Goal: Navigation & Orientation: Find specific page/section

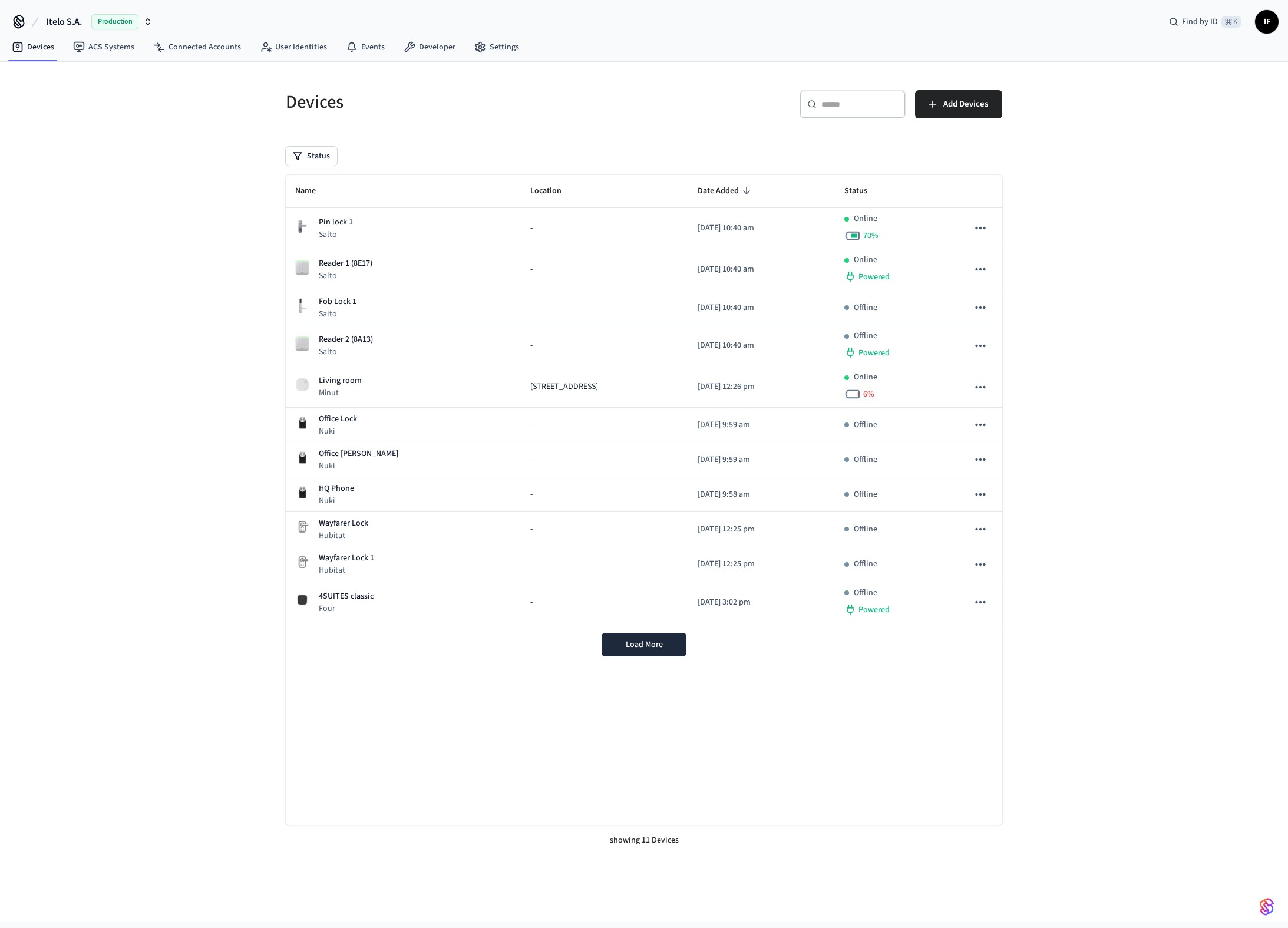
click at [141, 22] on div "Production" at bounding box center [122, 22] width 61 height 15
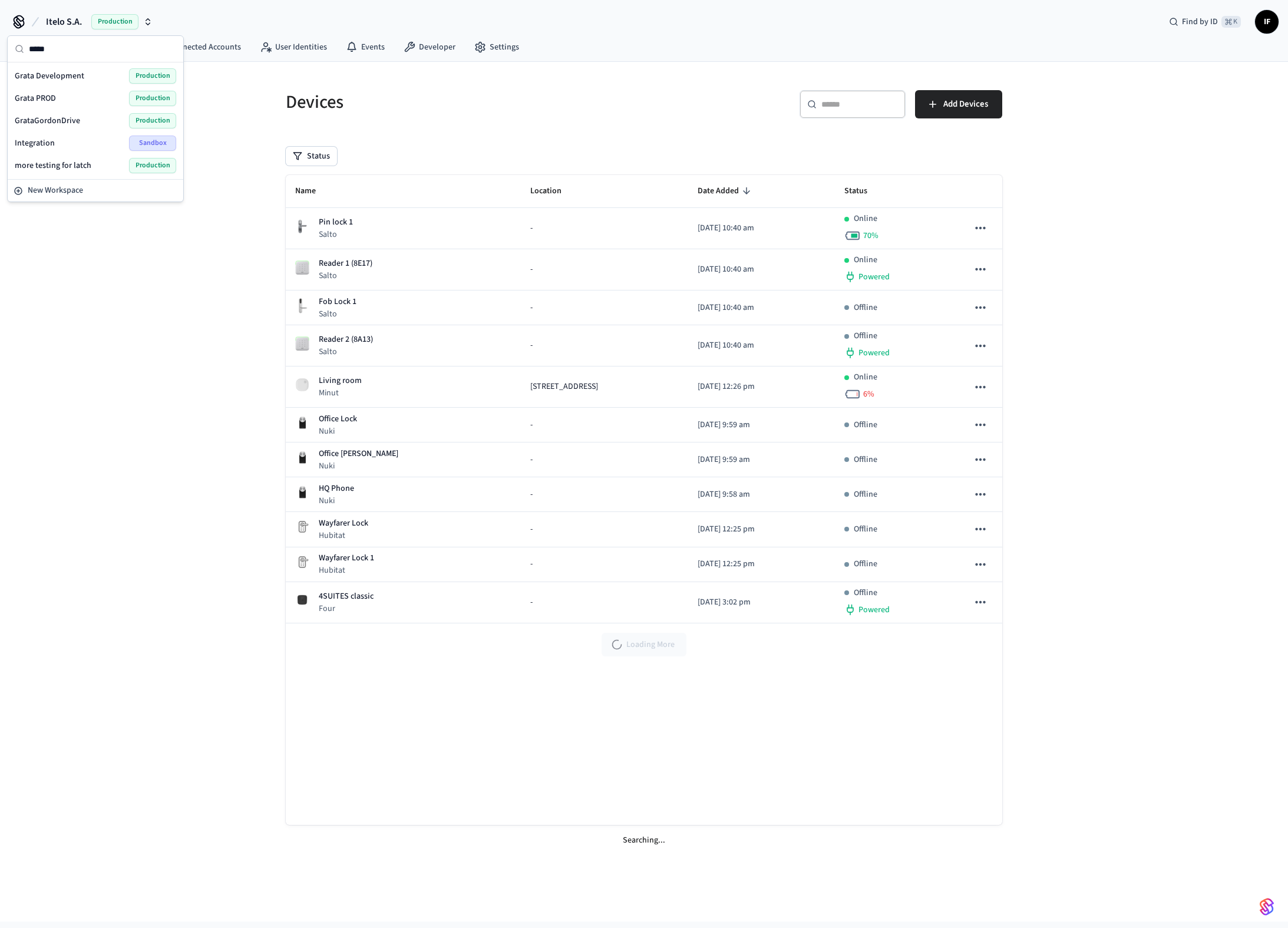
type input "*****"
click at [79, 93] on div "Grata PROD Production" at bounding box center [95, 98] width 161 height 15
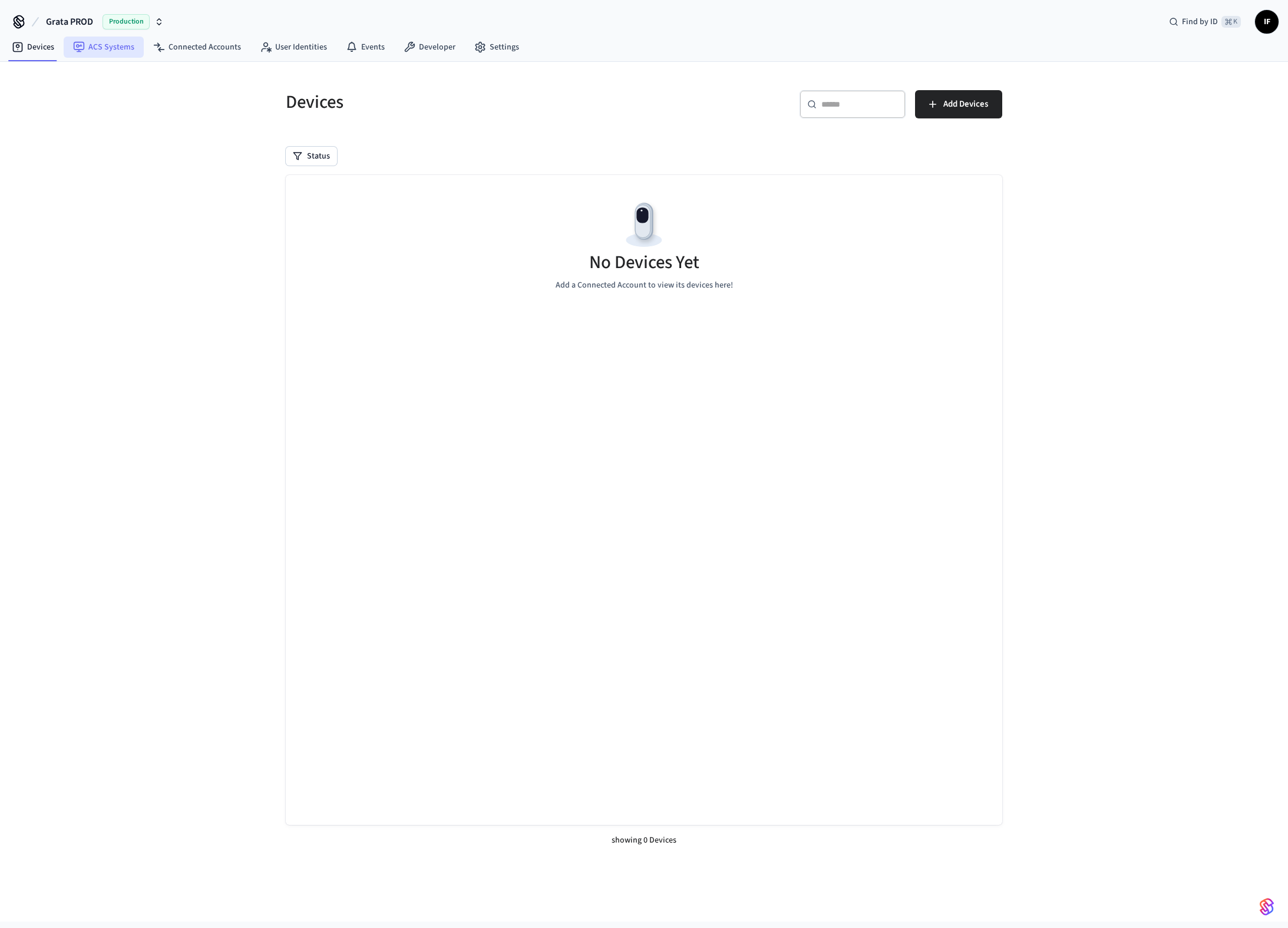
click at [123, 55] on link "ACS Systems" at bounding box center [103, 47] width 80 height 21
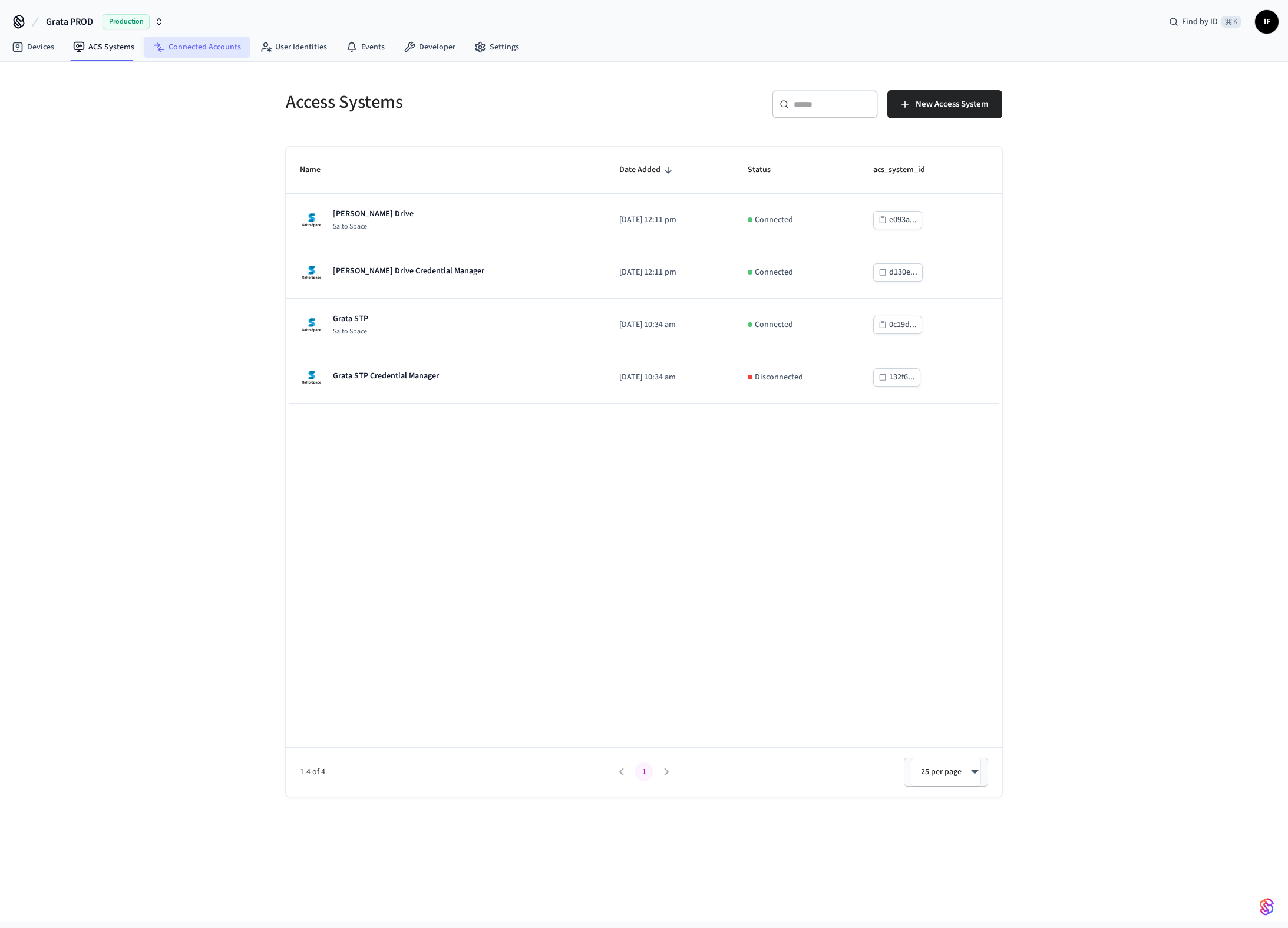
click at [160, 47] on icon at bounding box center [159, 46] width 12 height 12
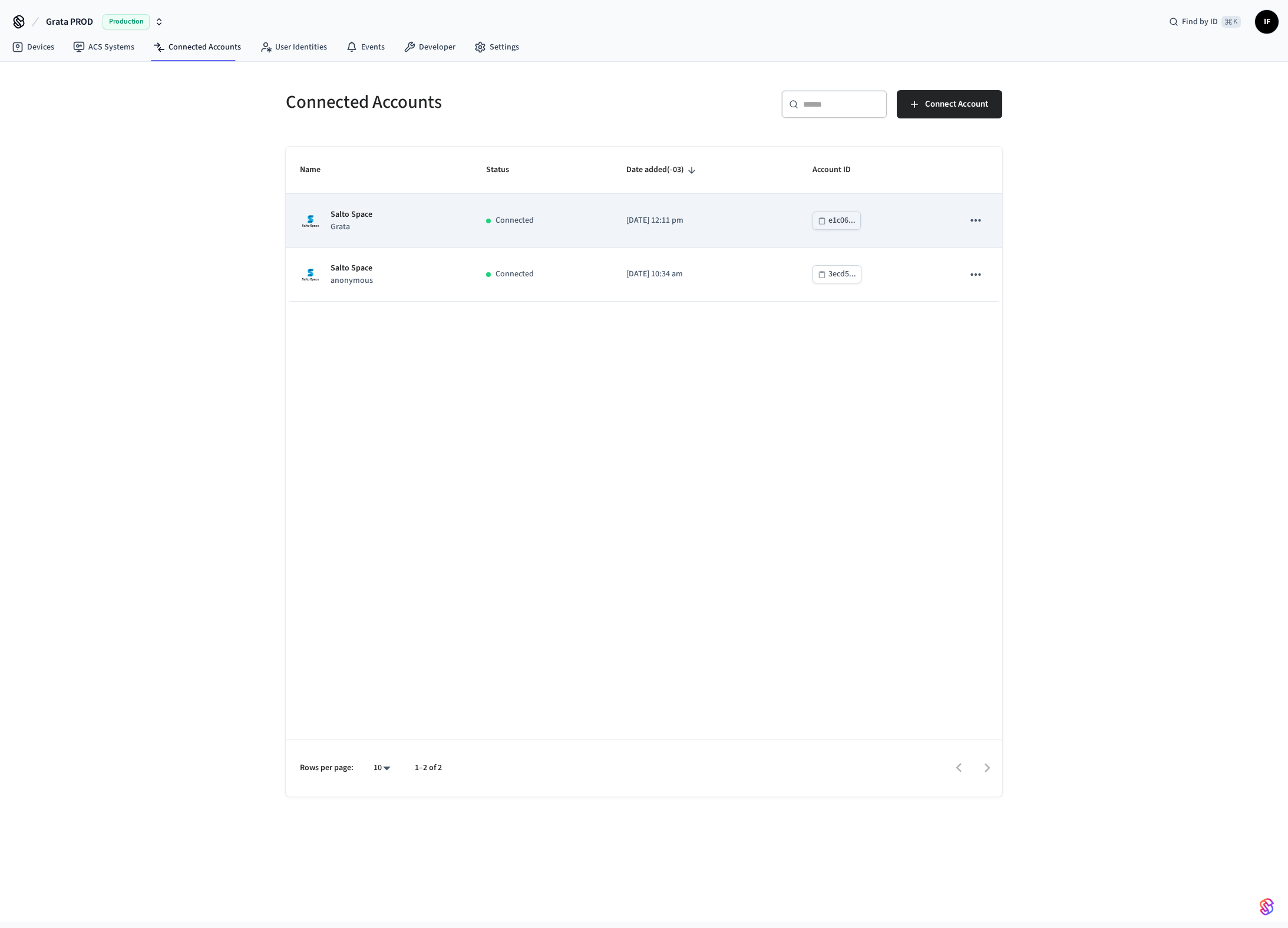
click at [429, 217] on div "Salto Space Grata" at bounding box center [378, 220] width 158 height 25
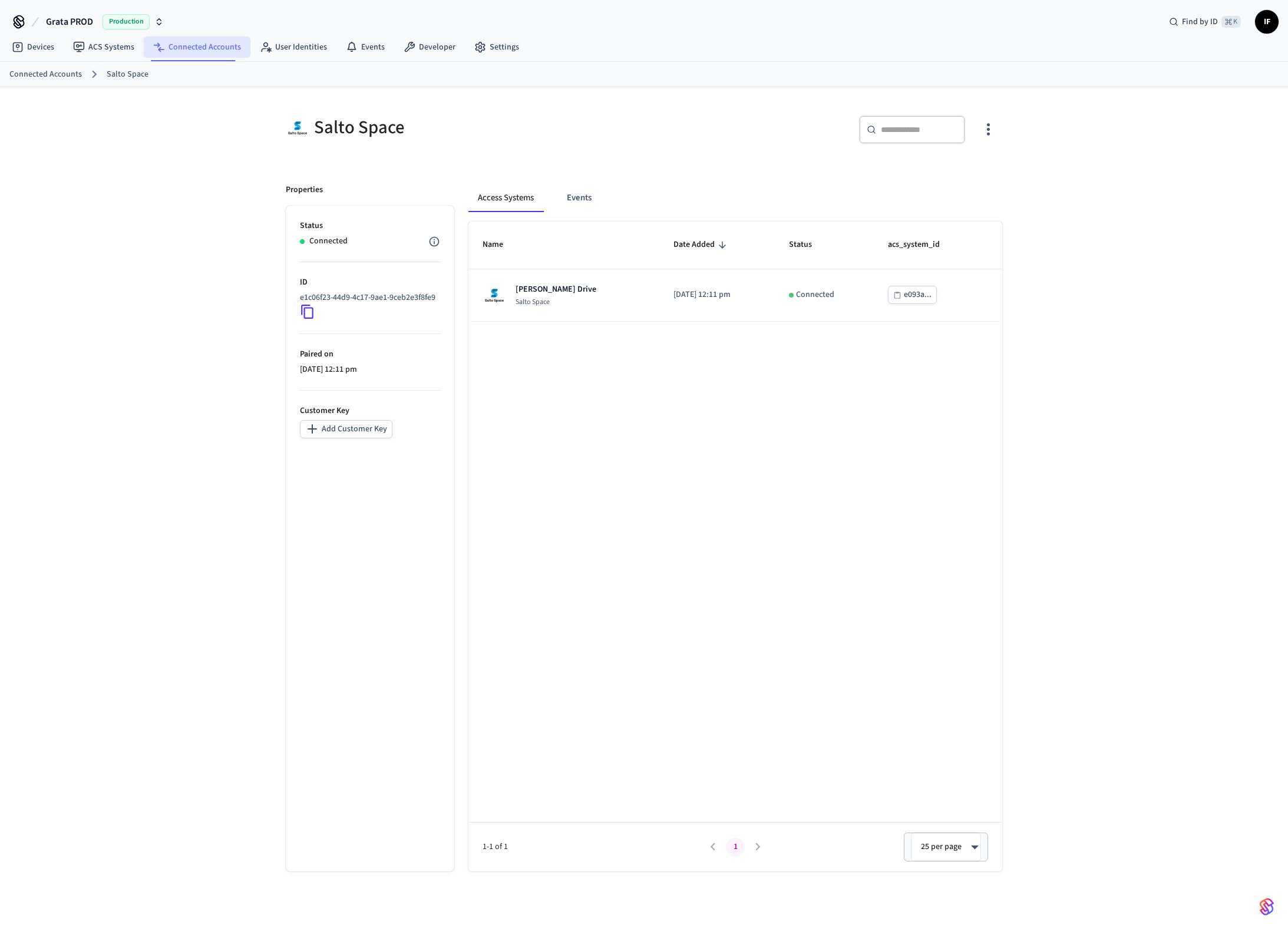
click at [224, 49] on link "Connected Accounts" at bounding box center [196, 47] width 107 height 21
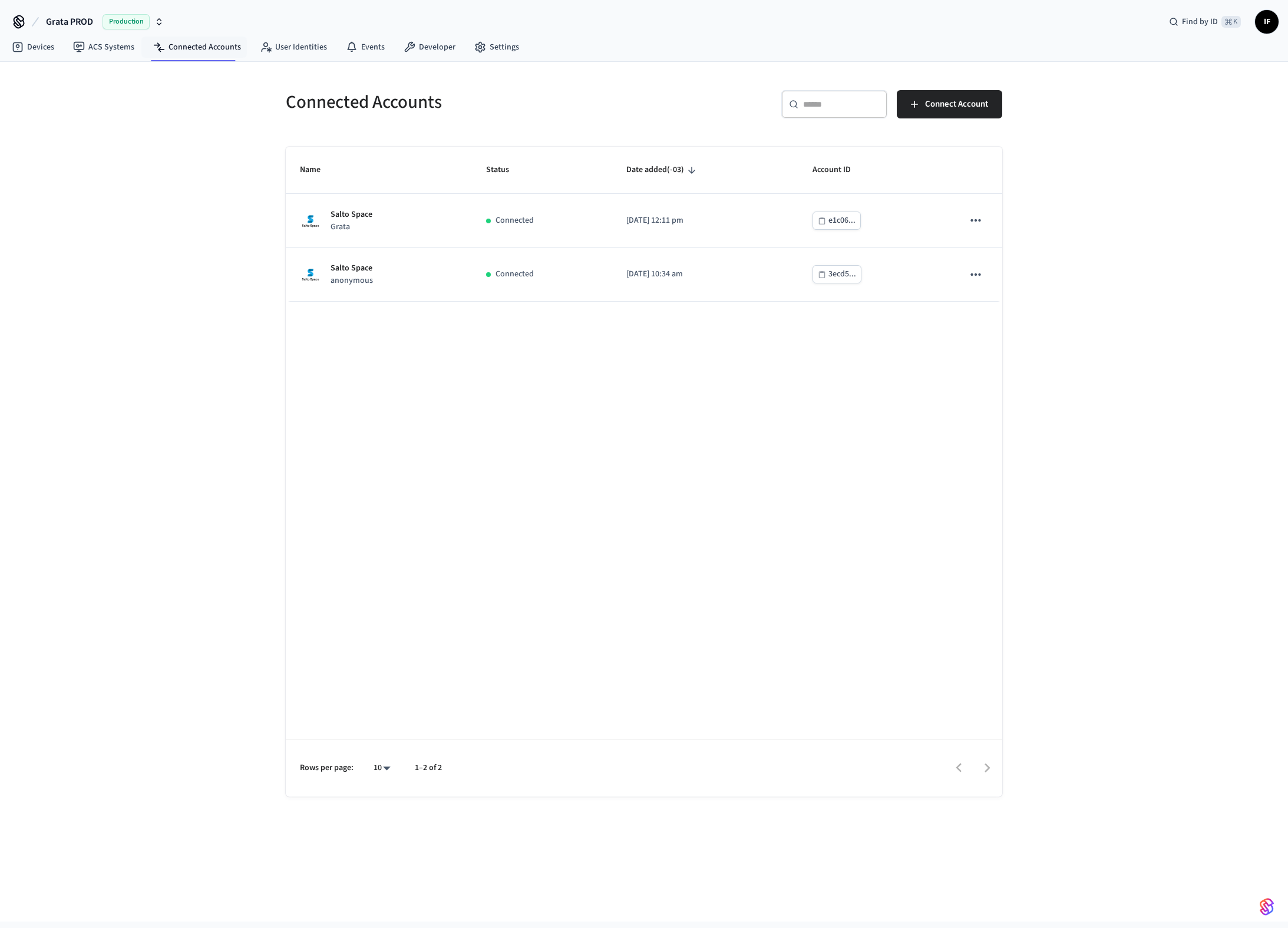
click at [128, 493] on div "Connected Accounts ​ ​ Connect Account Name Status Date added (-03) Account ID …" at bounding box center [644, 491] width 1288 height 860
click at [162, 20] on icon "button" at bounding box center [159, 22] width 10 height 10
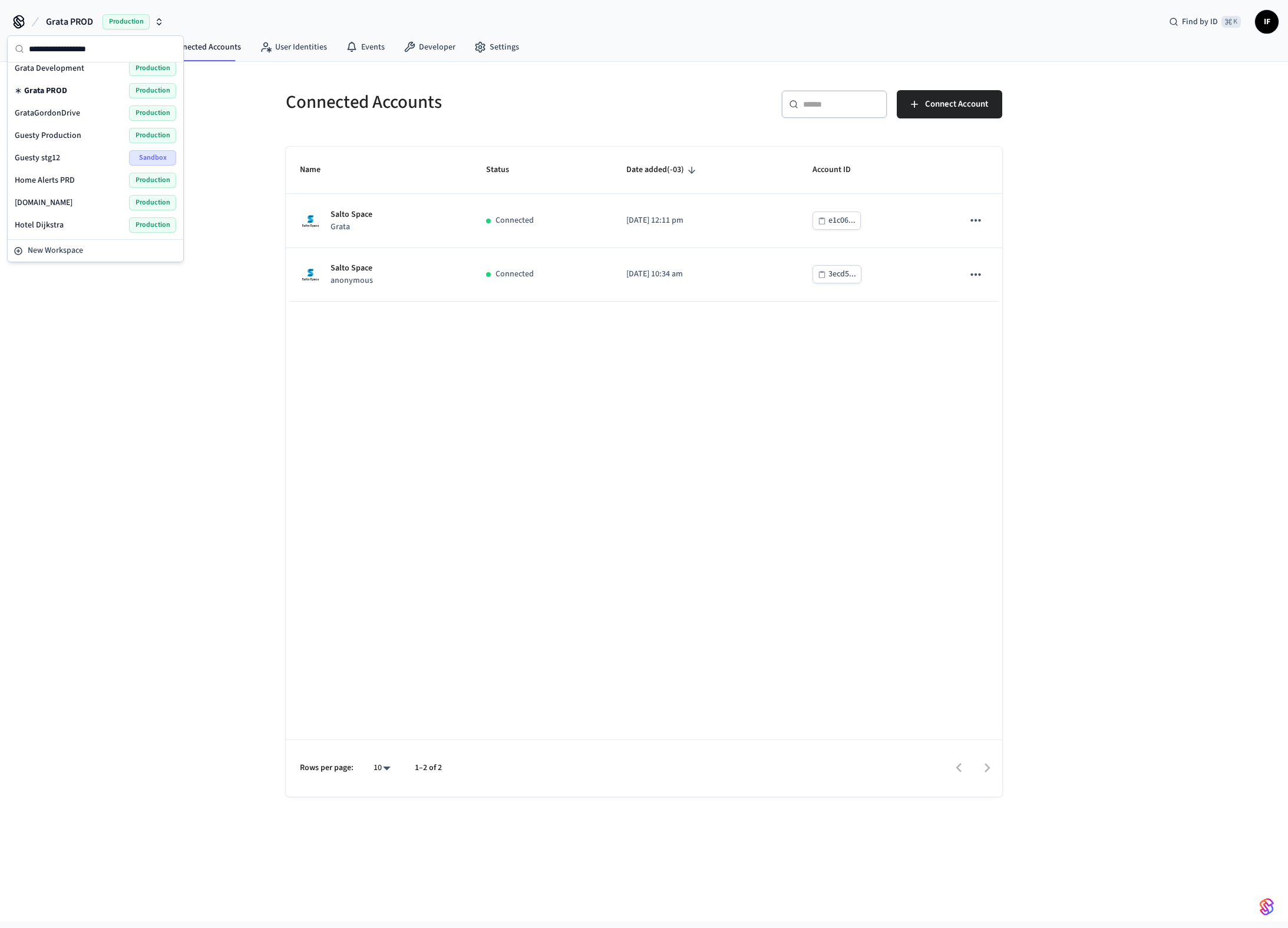
scroll to position [310, 0]
click at [86, 308] on div "Connected Accounts ​ ​ Connect Account Name Status Date added (-03) Account ID …" at bounding box center [644, 491] width 1288 height 860
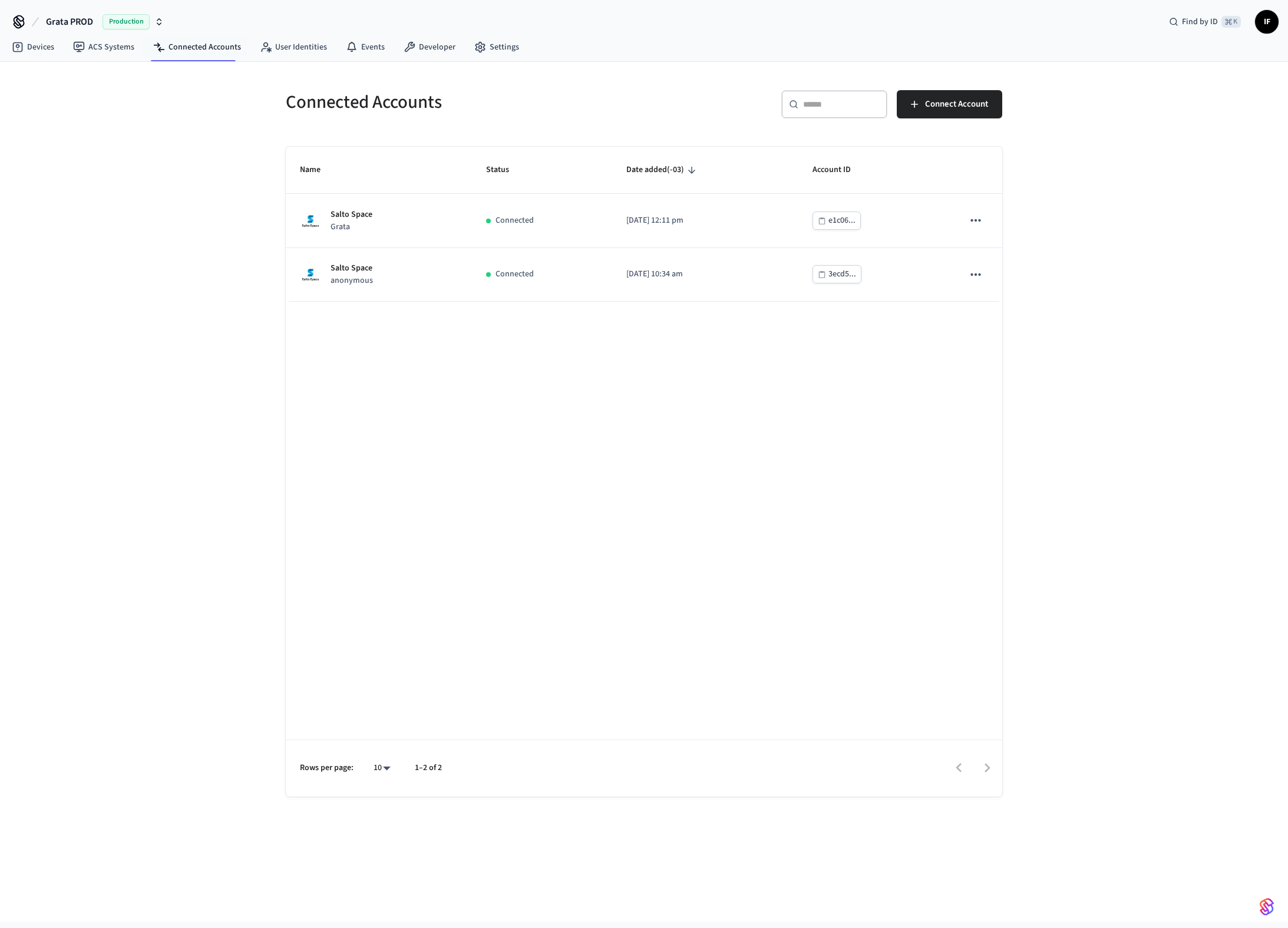
click at [165, 13] on button "Grata PROD Production" at bounding box center [105, 22] width 125 height 25
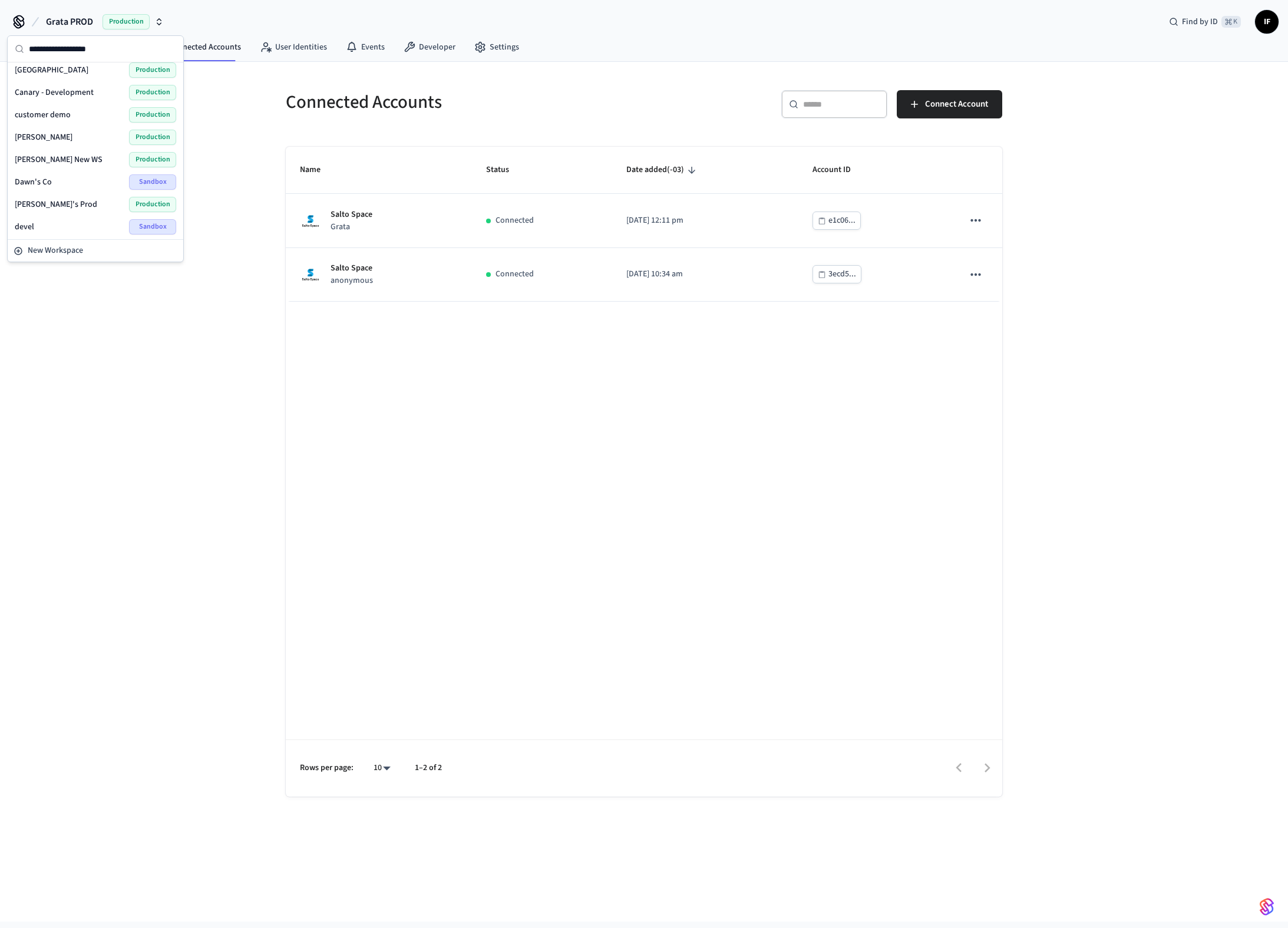
scroll to position [0, 0]
click at [79, 99] on div "[PERSON_NAME] Production Production" at bounding box center [95, 98] width 161 height 15
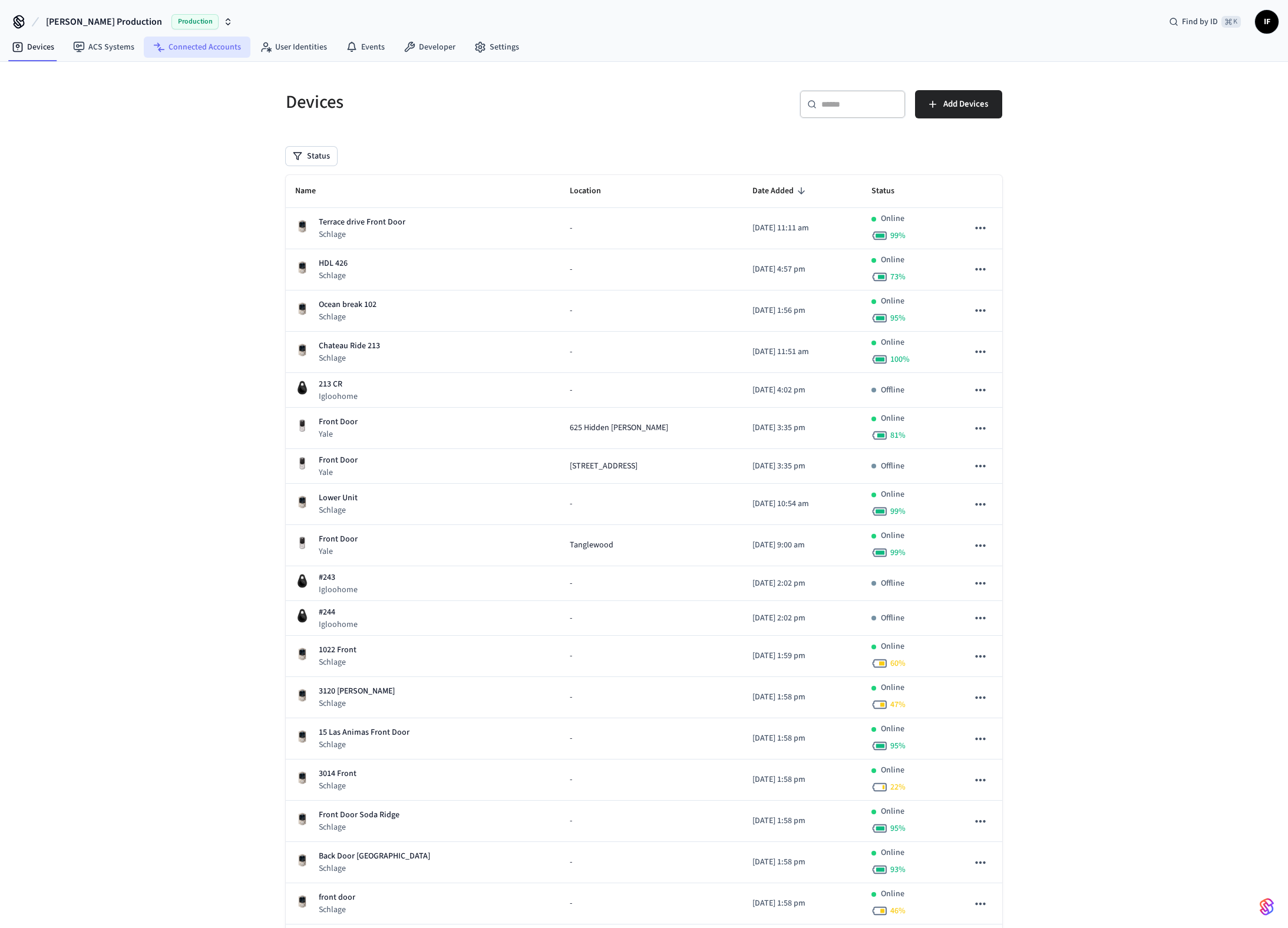
click at [190, 54] on link "Connected Accounts" at bounding box center [196, 47] width 107 height 21
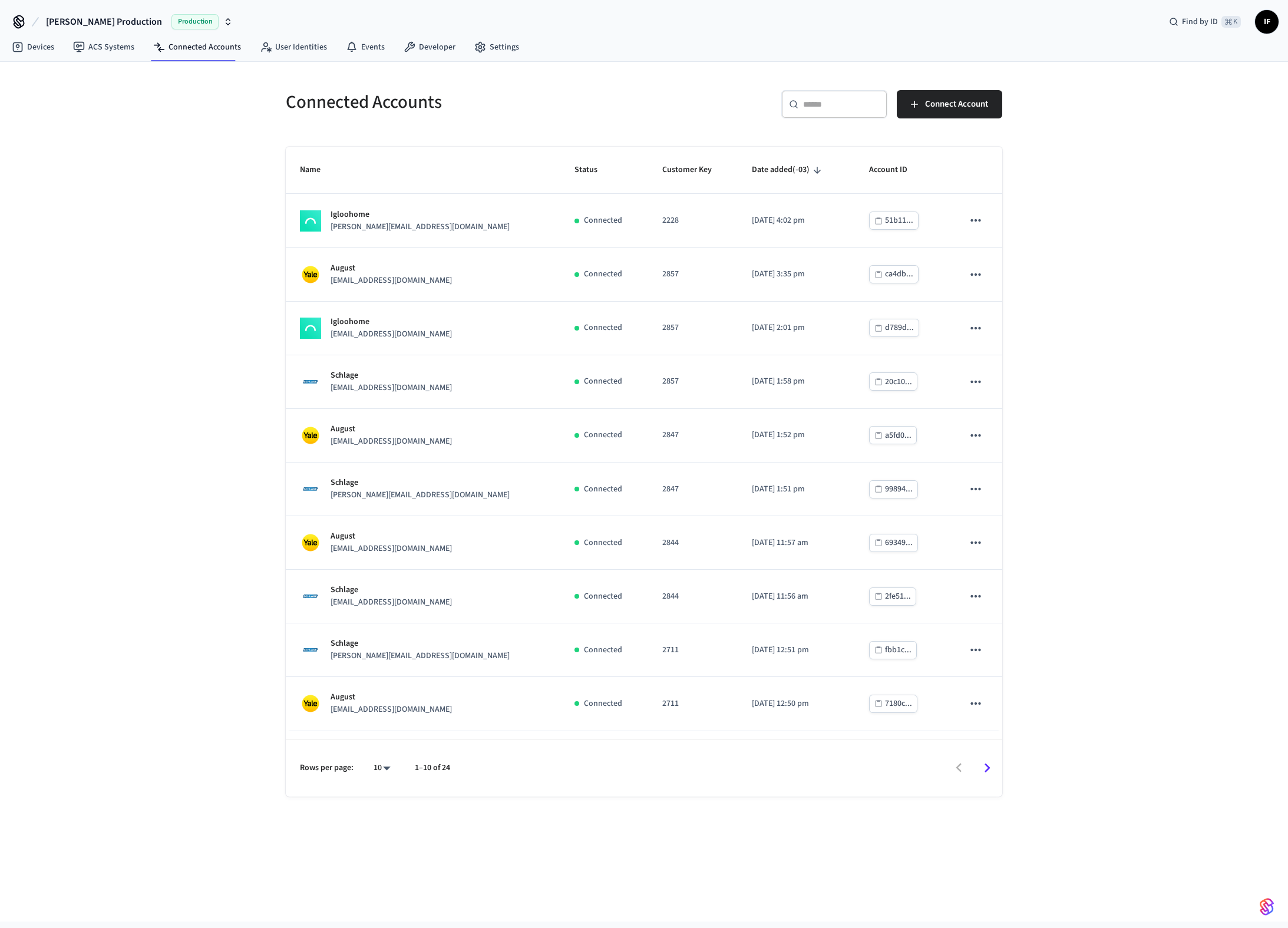
click at [384, 761] on body "[PERSON_NAME] Production Production Find by ID ⌘ K IF Devices ACS Systems Conne…" at bounding box center [644, 461] width 1288 height 922
click at [375, 857] on li "100" at bounding box center [377, 862] width 31 height 32
type input "***"
click at [184, 14] on div "Production" at bounding box center [202, 22] width 61 height 15
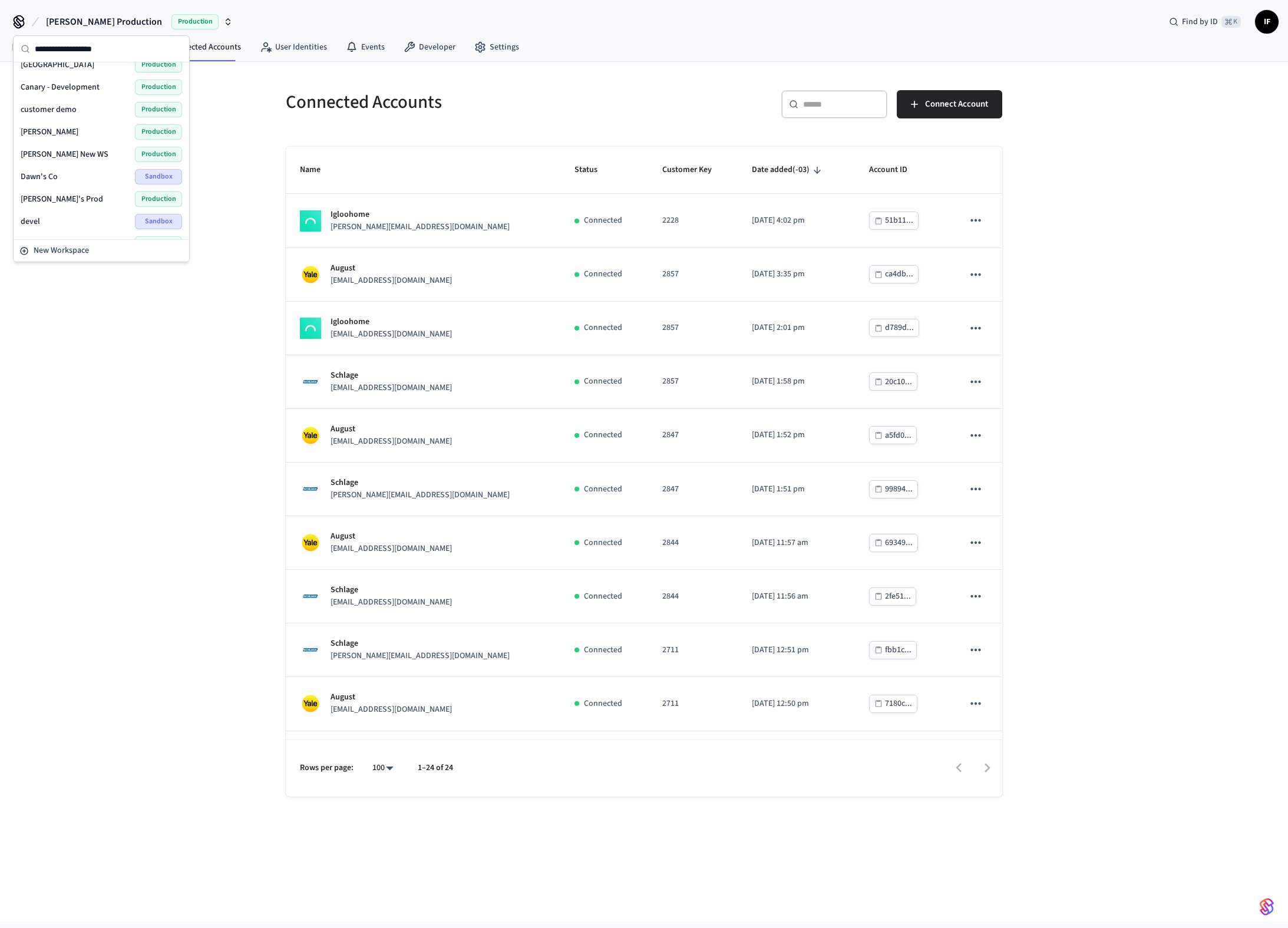
scroll to position [84, 0]
click at [75, 125] on div "[PERSON_NAME] - Vostio Production" at bounding box center [101, 126] width 161 height 15
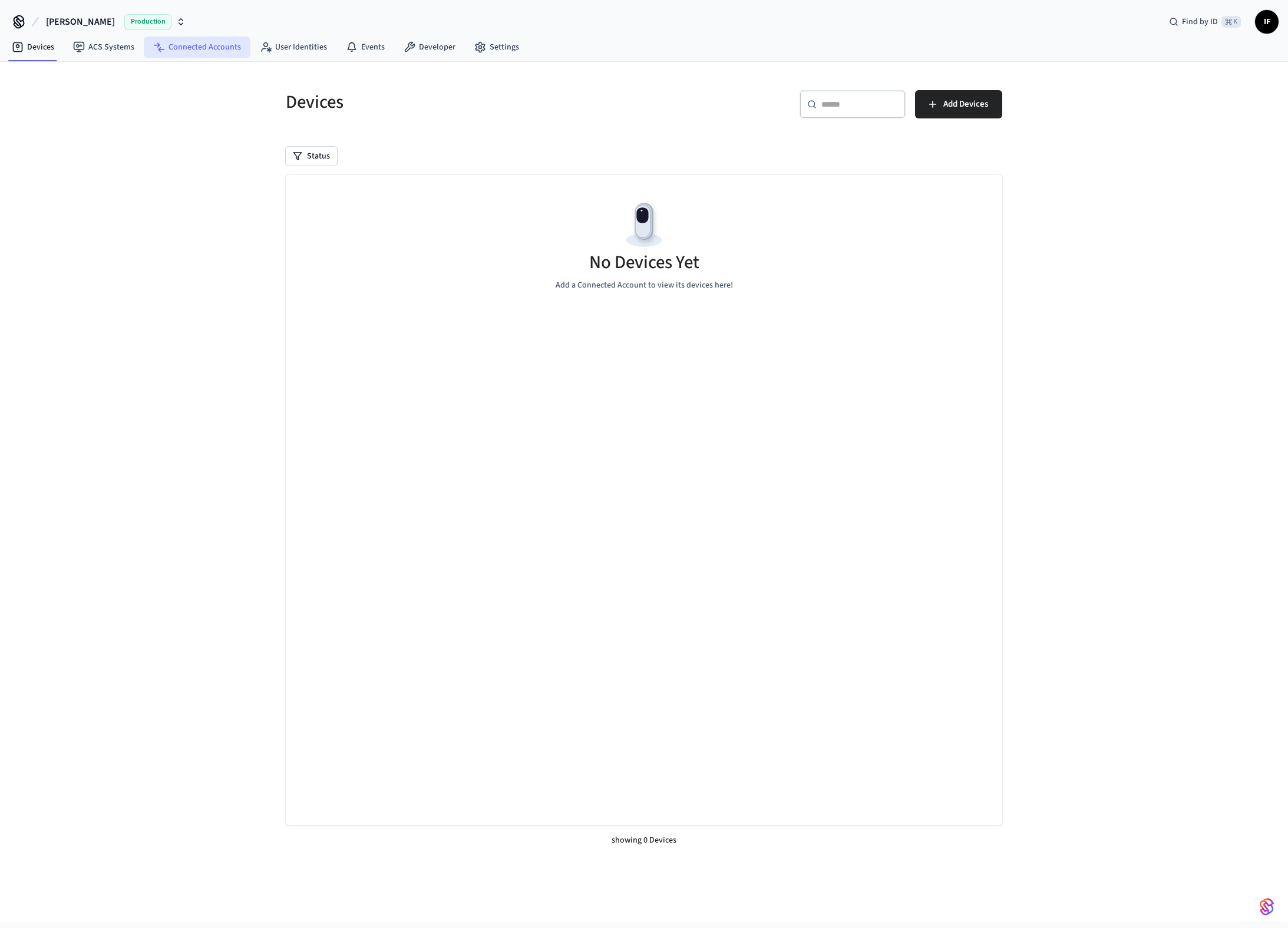
click at [197, 49] on link "Connected Accounts" at bounding box center [196, 47] width 107 height 21
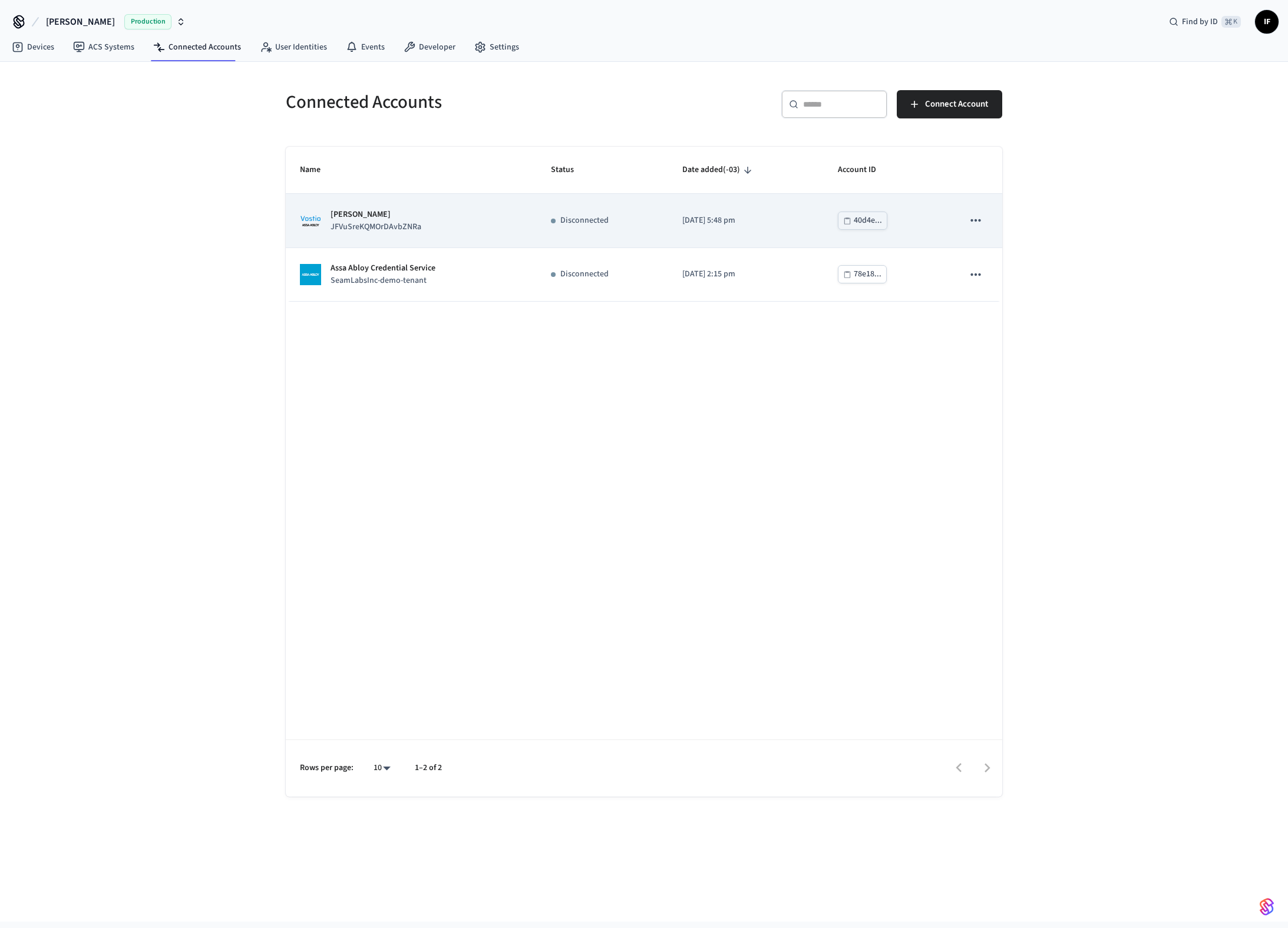
click at [397, 209] on p "[PERSON_NAME]" at bounding box center [375, 214] width 91 height 12
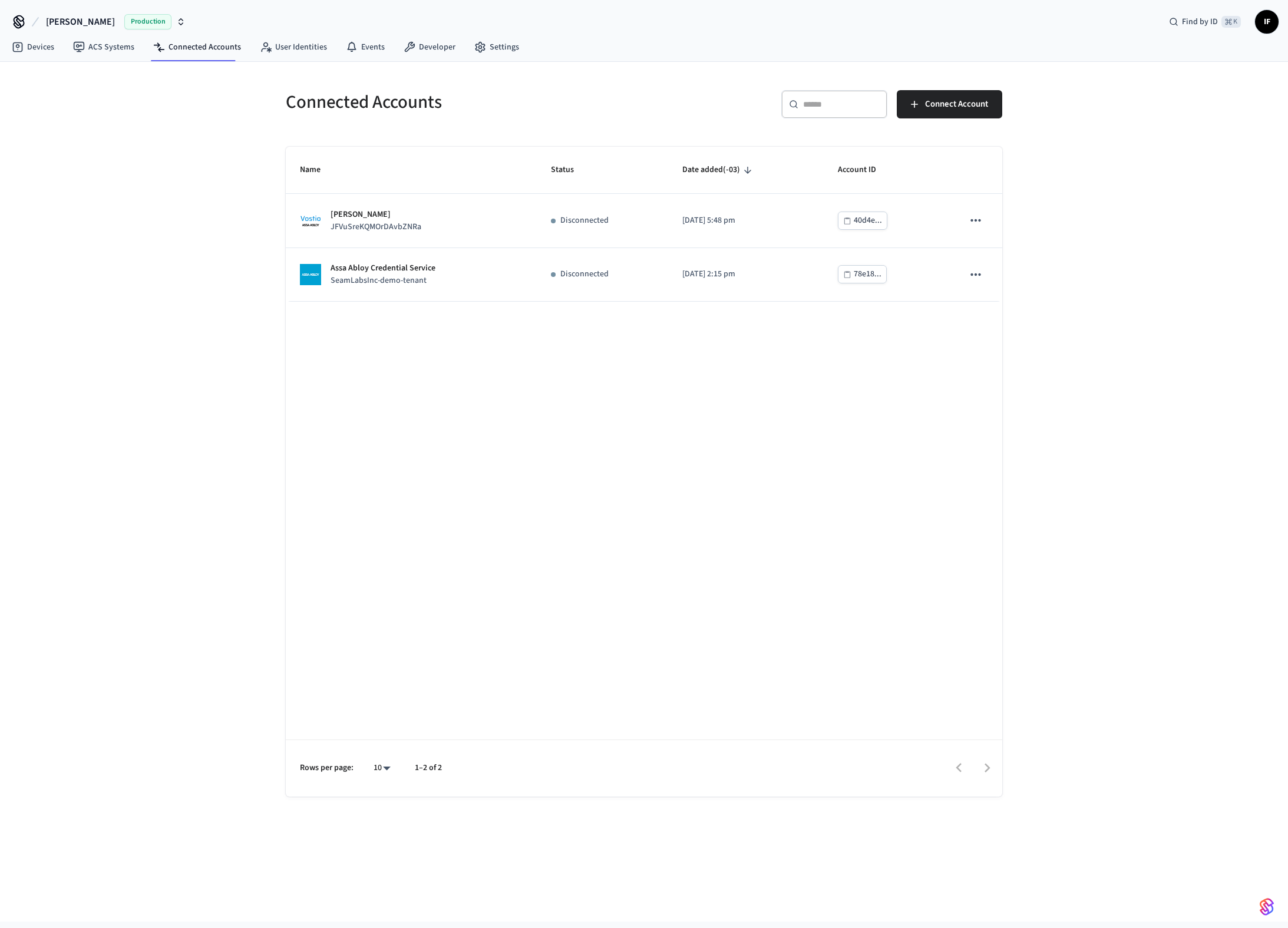
click at [176, 20] on icon "button" at bounding box center [181, 22] width 10 height 10
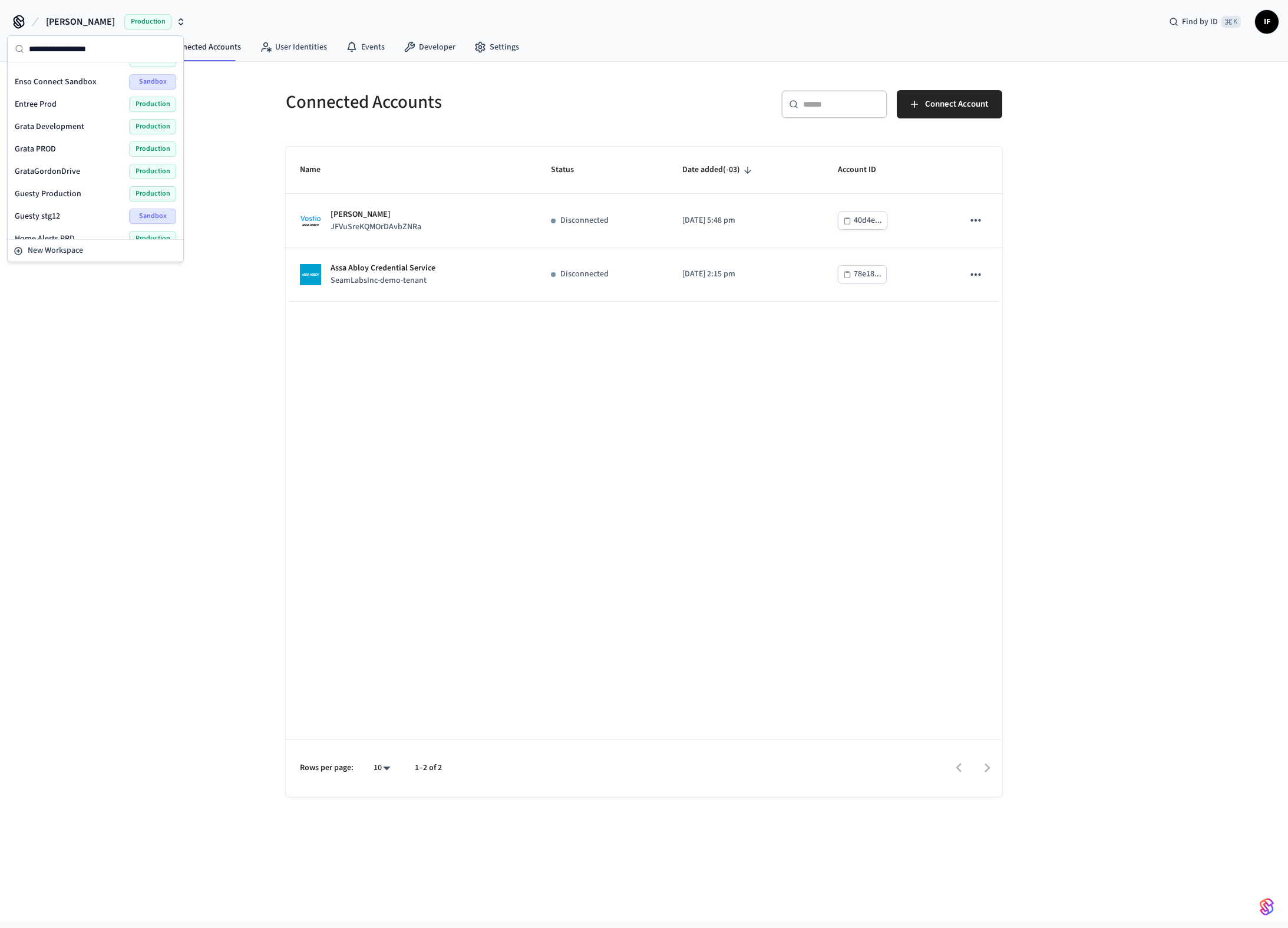
scroll to position [267, 0]
click at [101, 119] on div "Grata Development Production" at bounding box center [95, 122] width 161 height 15
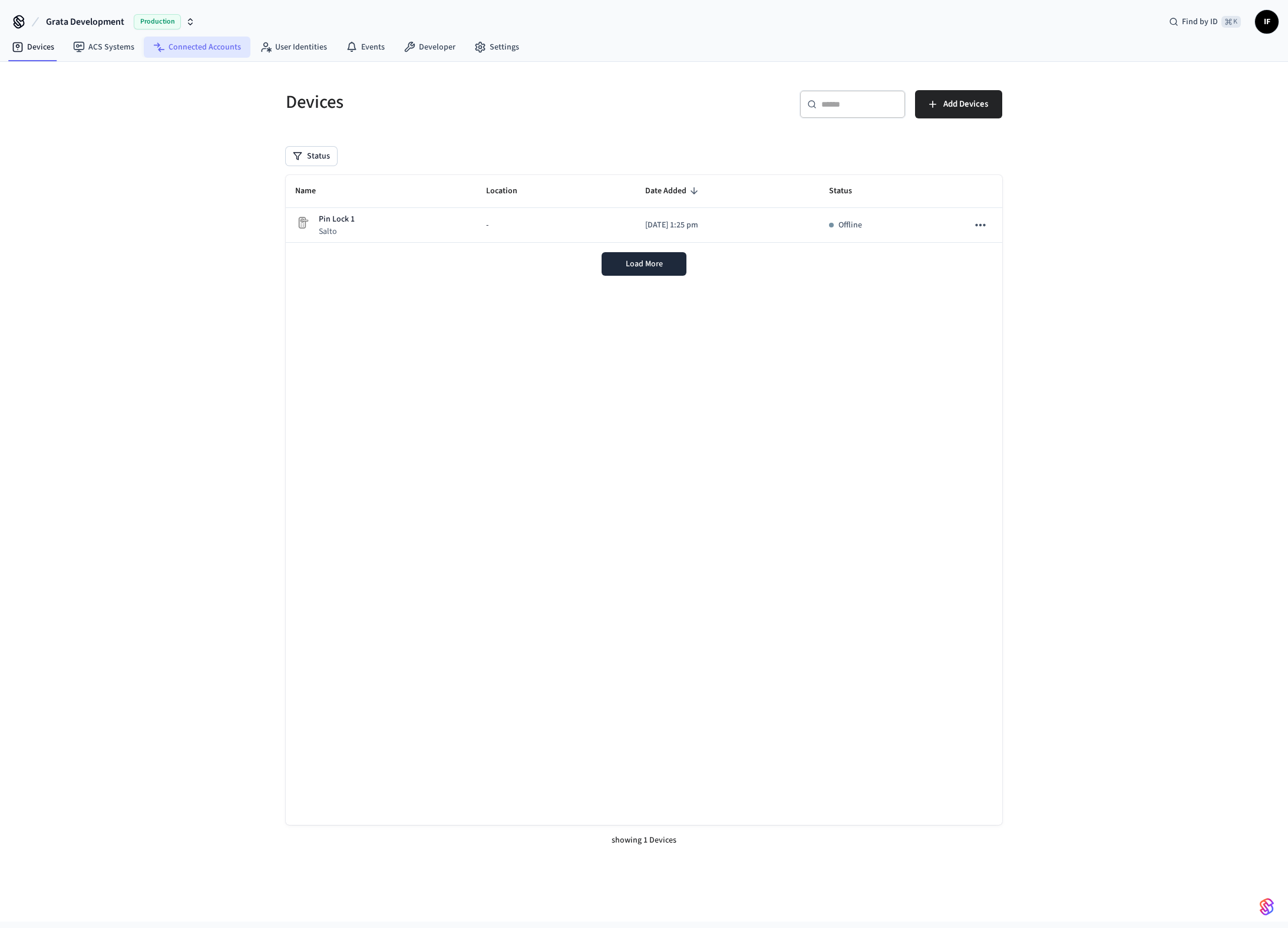
click at [225, 49] on link "Connected Accounts" at bounding box center [196, 47] width 107 height 21
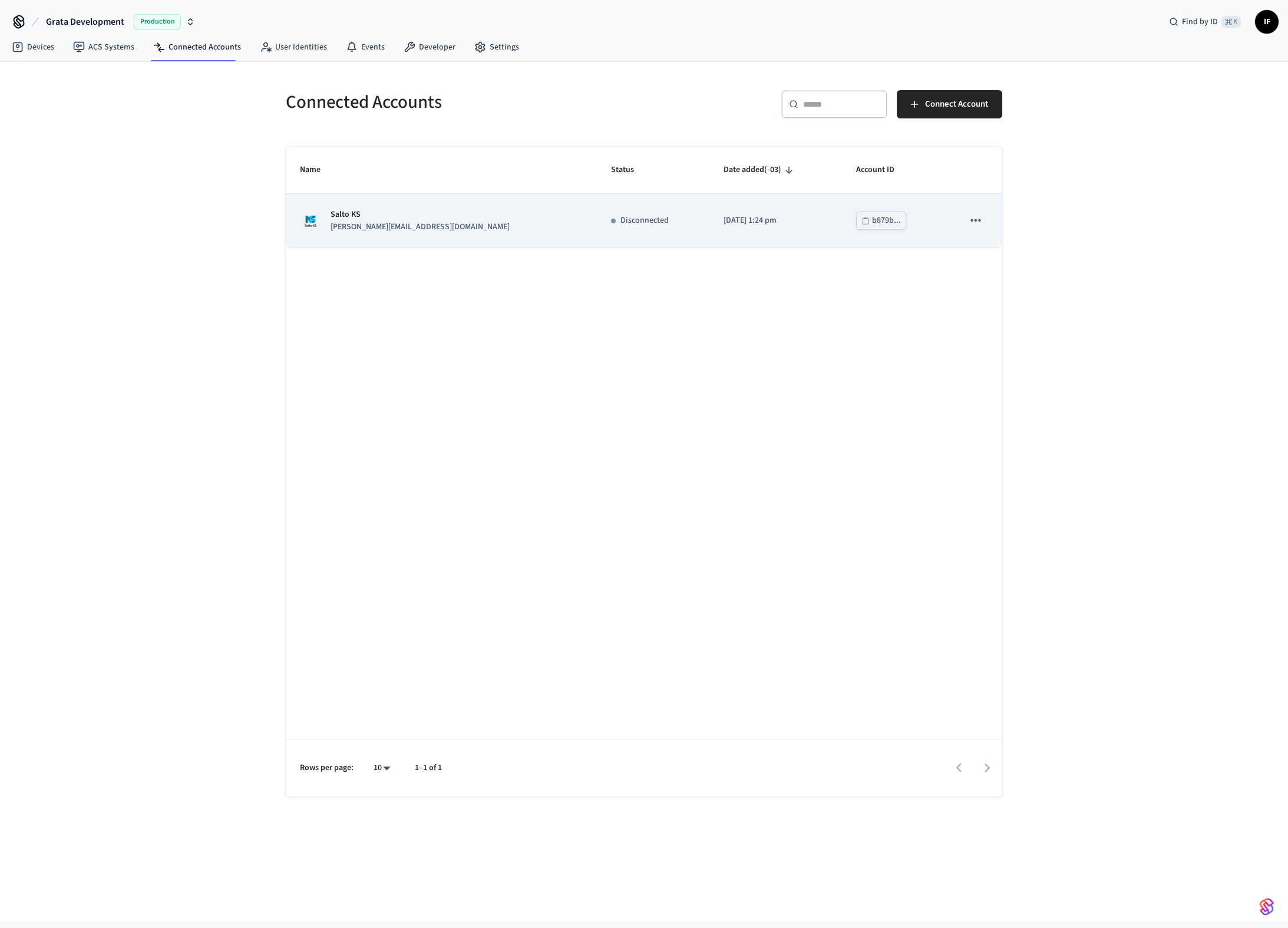
click at [430, 237] on td "Salto KS [PERSON_NAME][EMAIL_ADDRESS][DOMAIN_NAME]" at bounding box center [442, 220] width 311 height 54
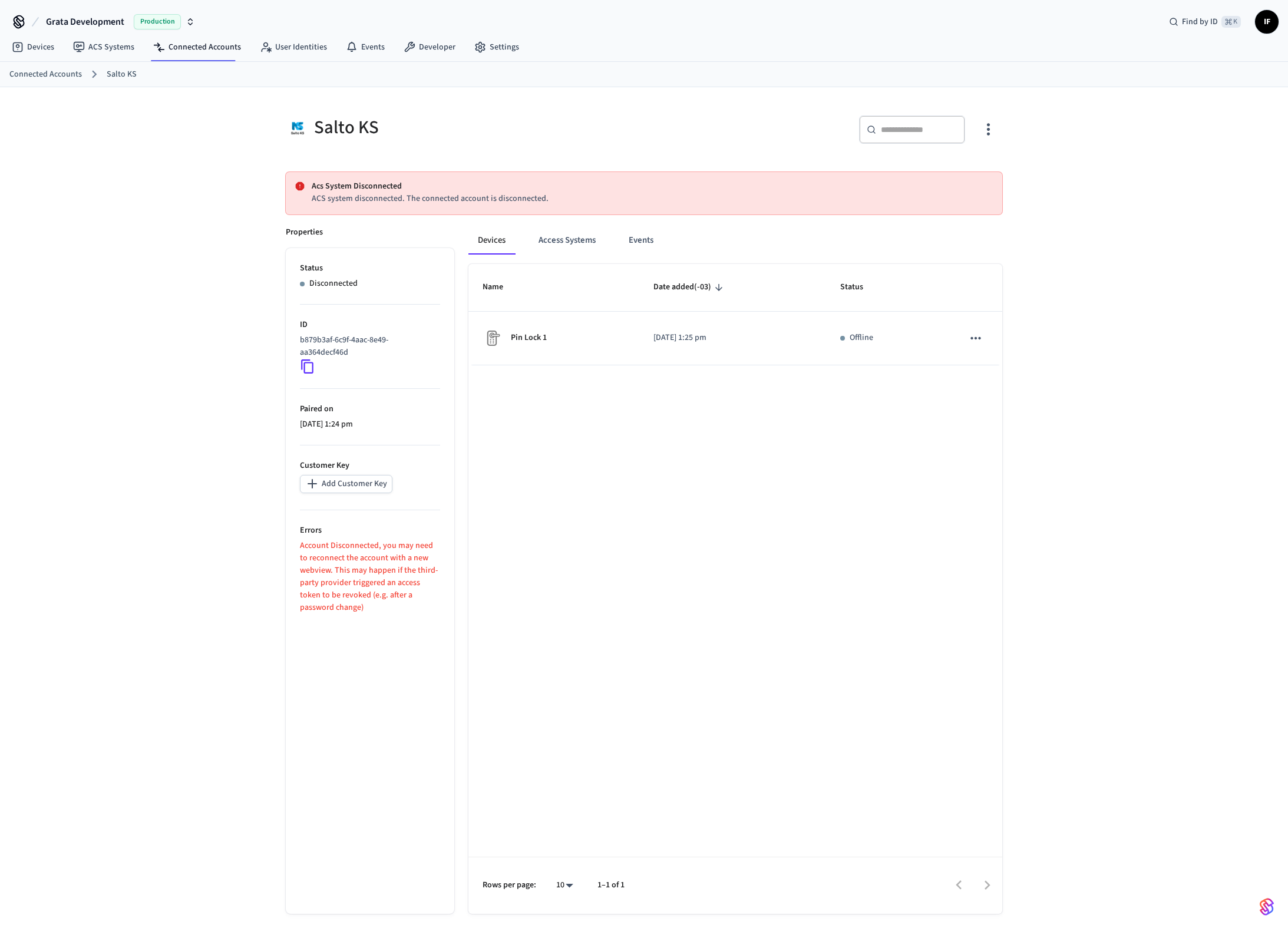
click at [188, 14] on div "Production" at bounding box center [164, 22] width 61 height 15
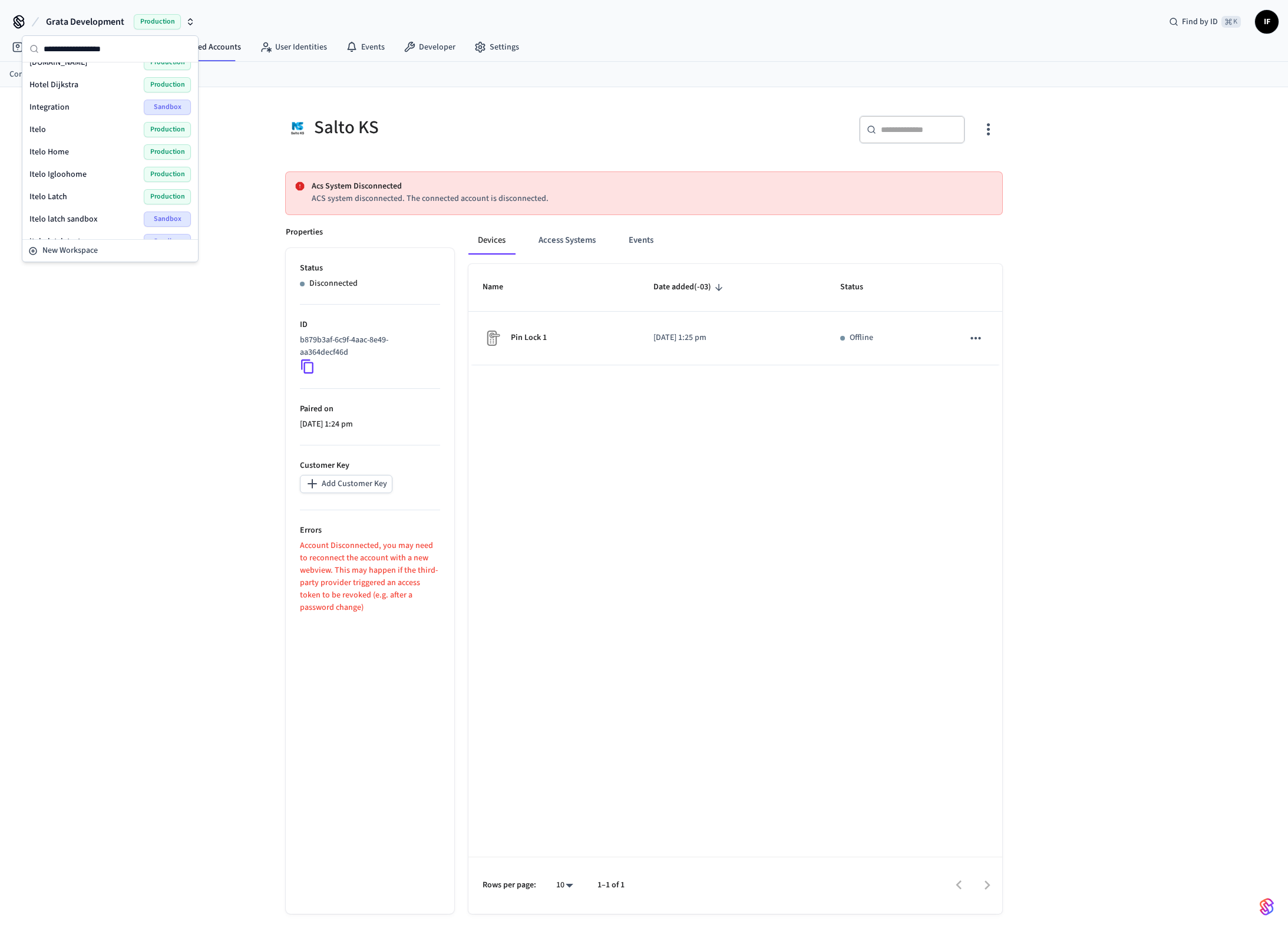
scroll to position [466, 0]
click at [133, 126] on div "Itelo Production" at bounding box center [110, 124] width 161 height 15
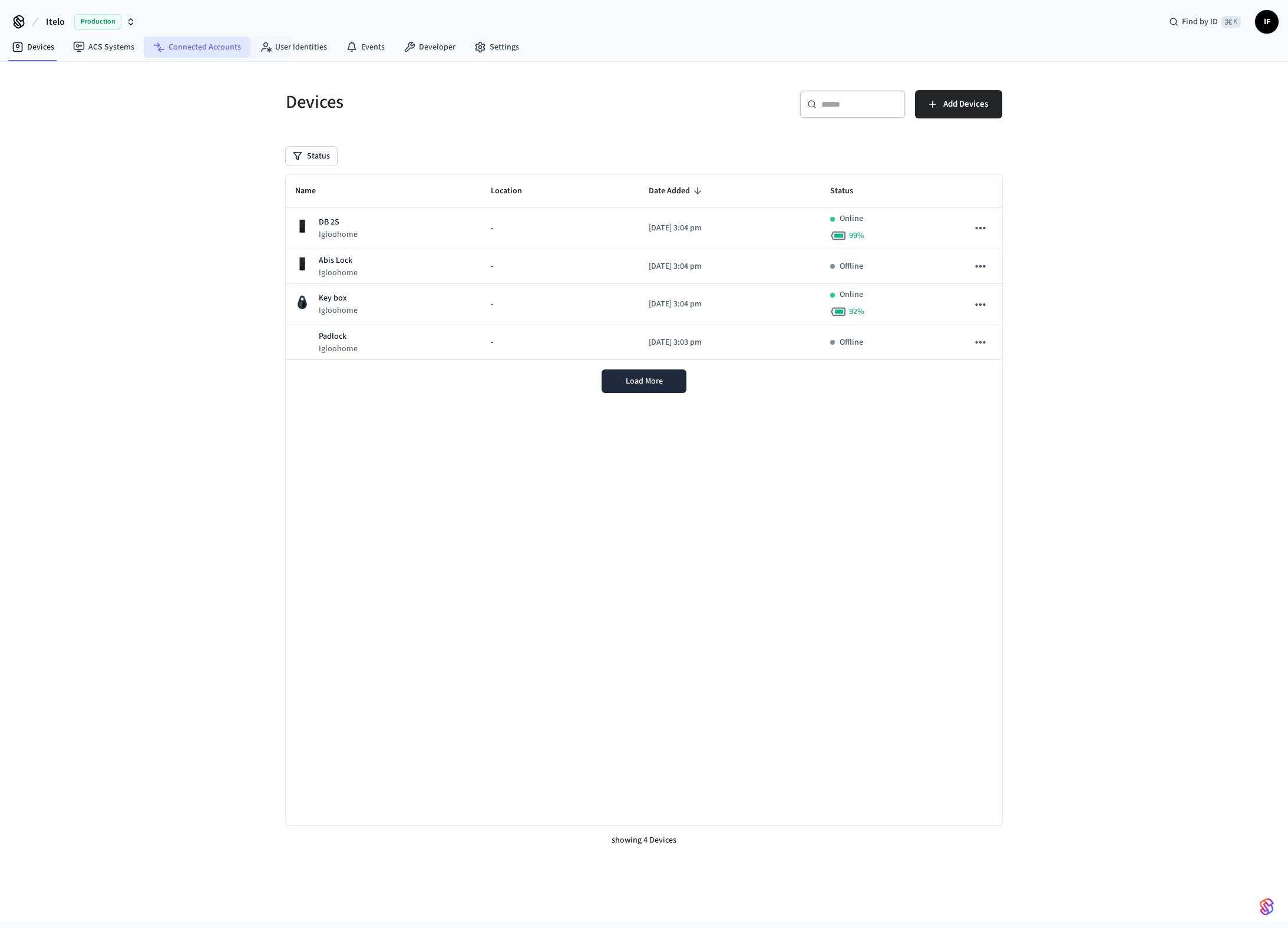
click at [219, 42] on link "Connected Accounts" at bounding box center [196, 47] width 107 height 21
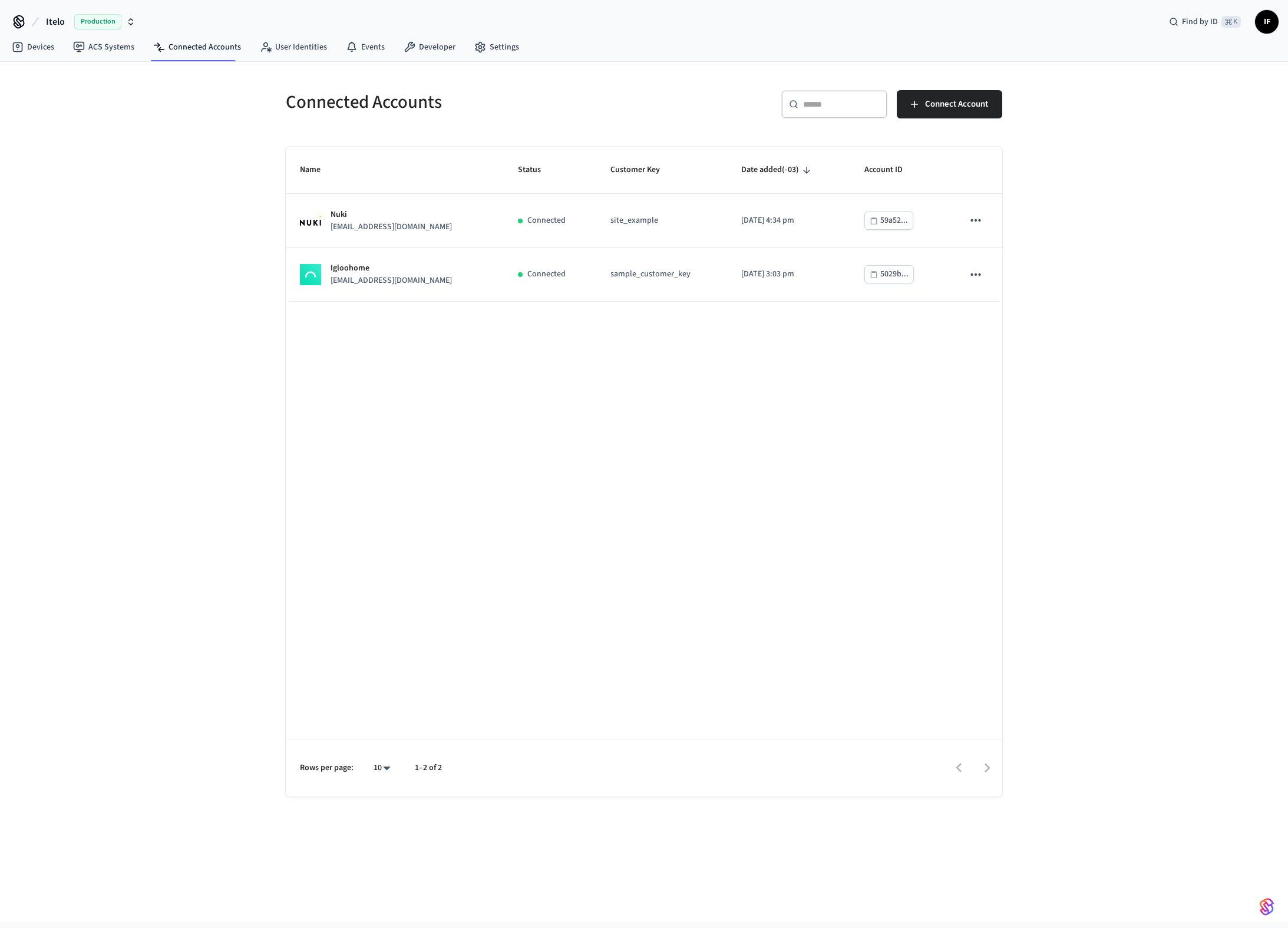
click at [133, 19] on icon "button" at bounding box center [131, 22] width 10 height 10
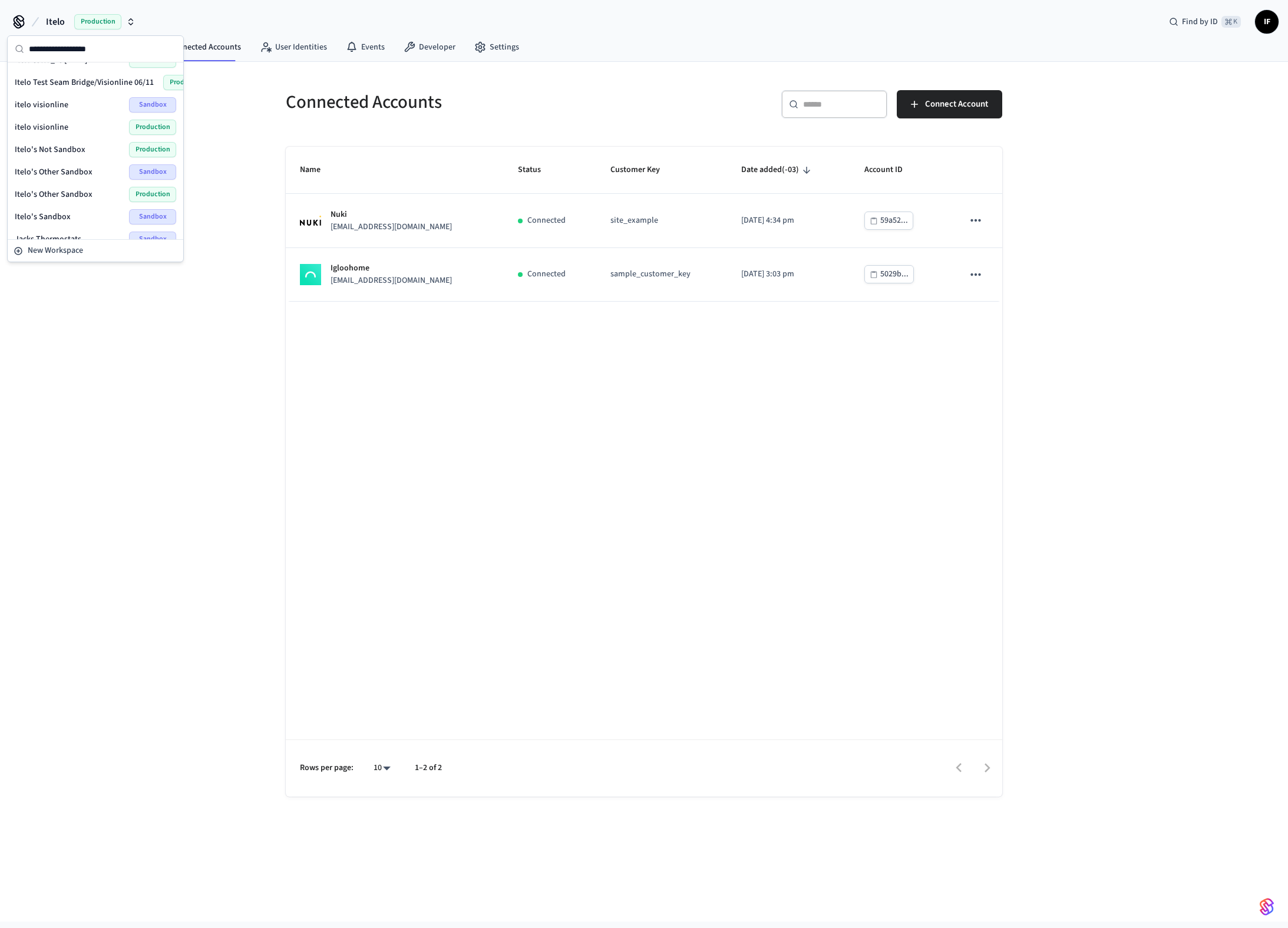
scroll to position [739, 0]
click at [99, 141] on div "itelo visionline Production" at bounding box center [95, 143] width 161 height 15
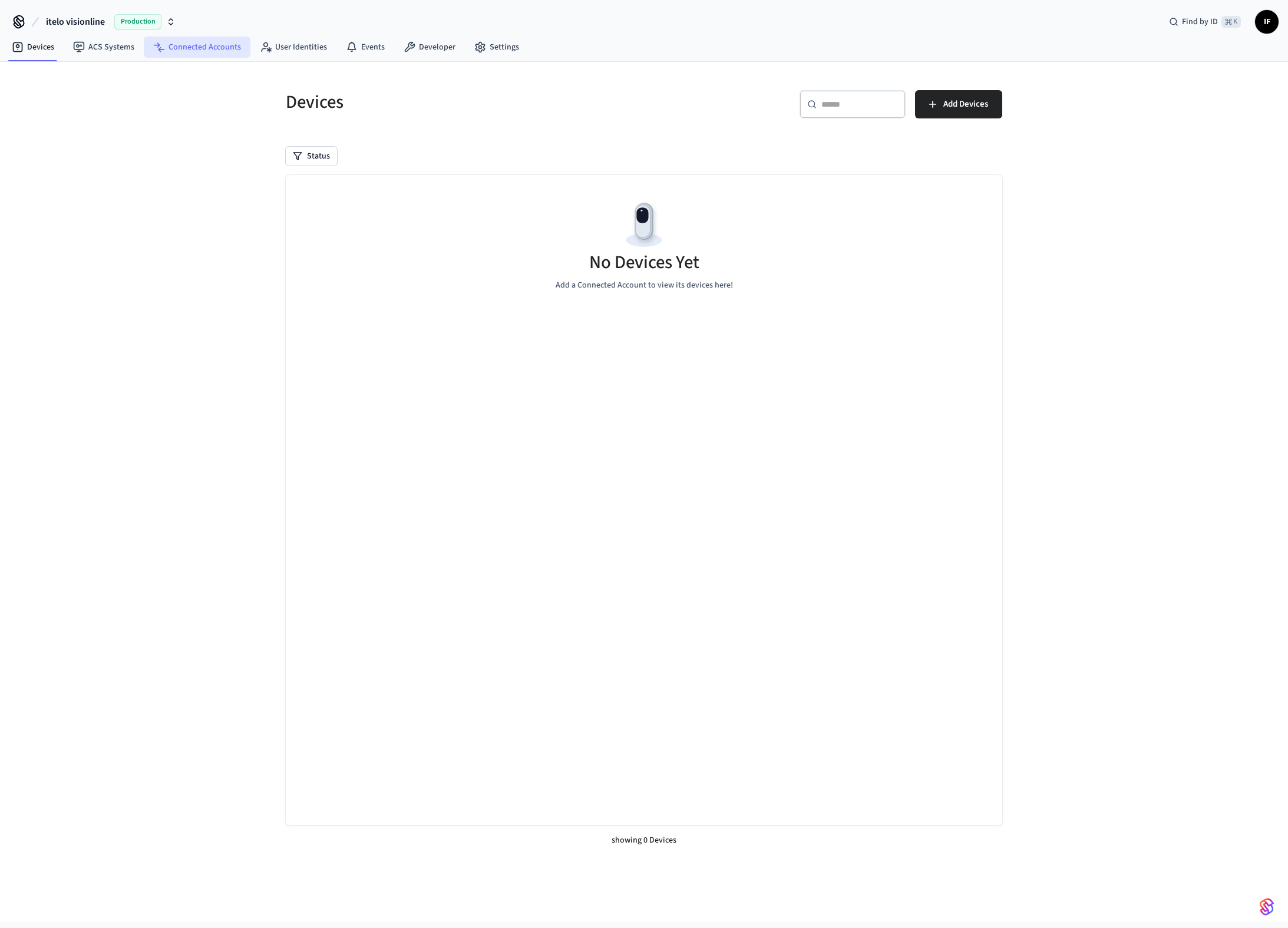
click at [206, 51] on link "Connected Accounts" at bounding box center [196, 47] width 107 height 21
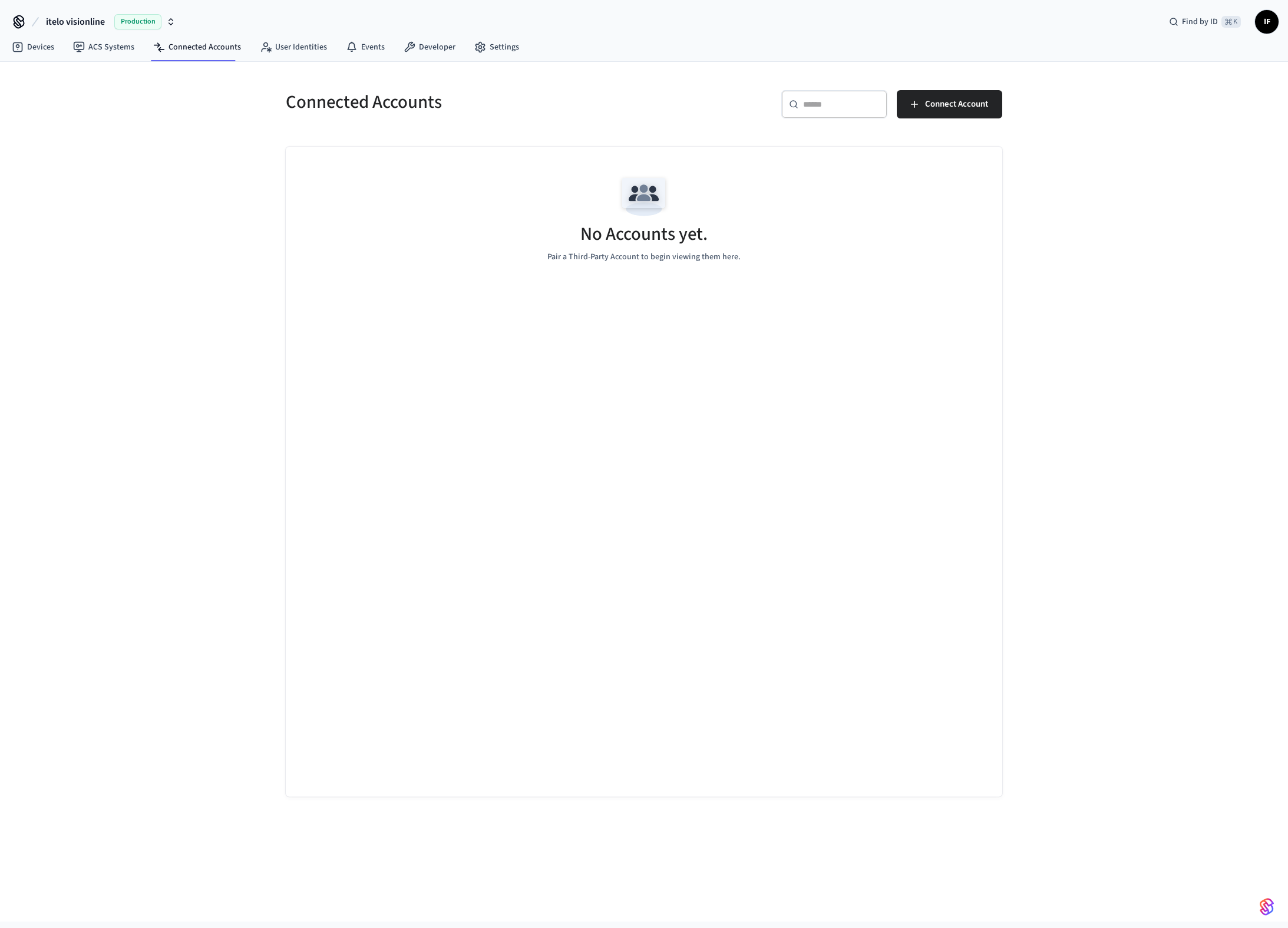
click at [165, 25] on div "Production" at bounding box center [145, 22] width 61 height 15
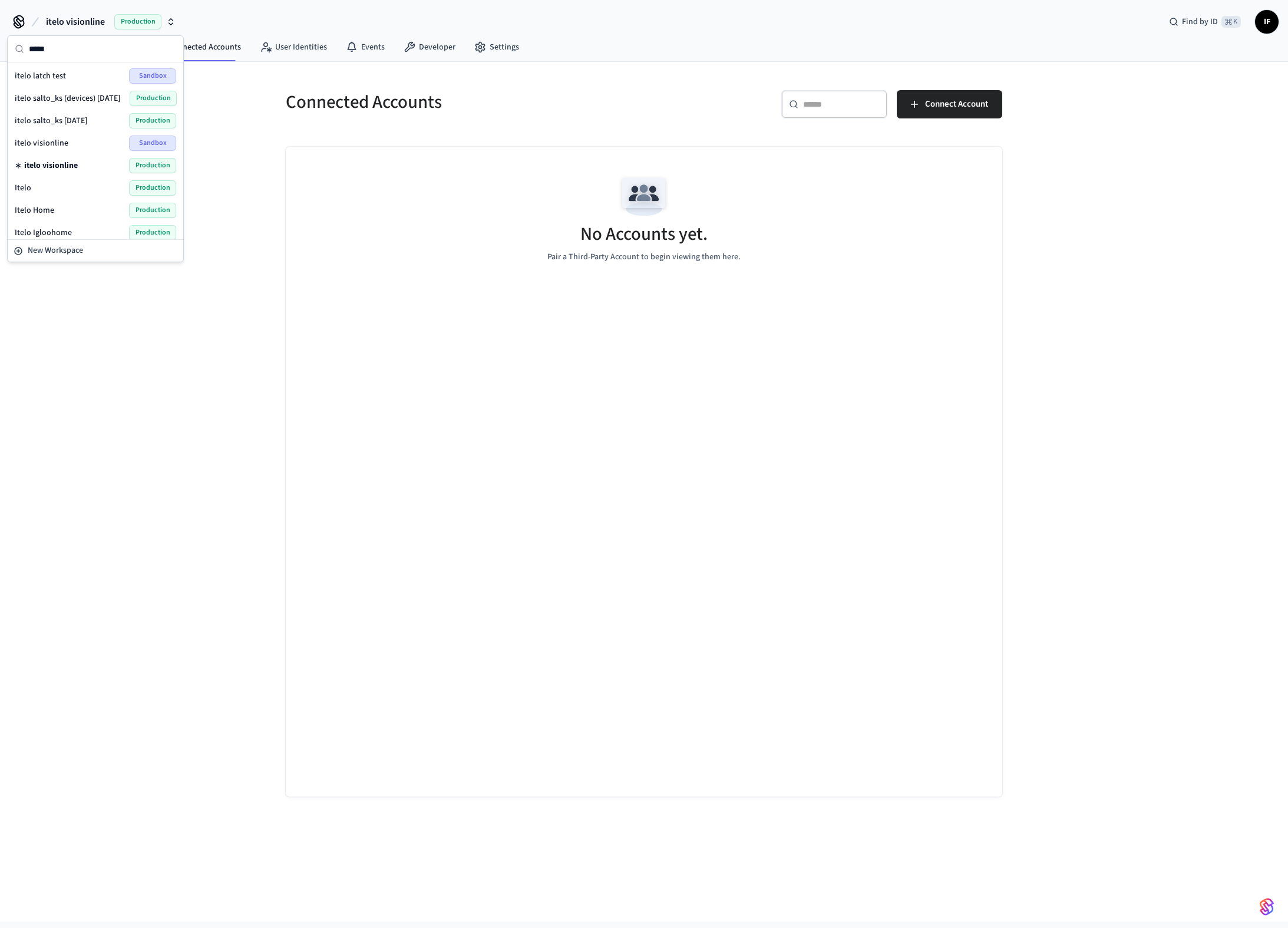
type input "*****"
click at [82, 97] on span "itelo salto_ks (devices) [DATE]" at bounding box center [67, 98] width 106 height 12
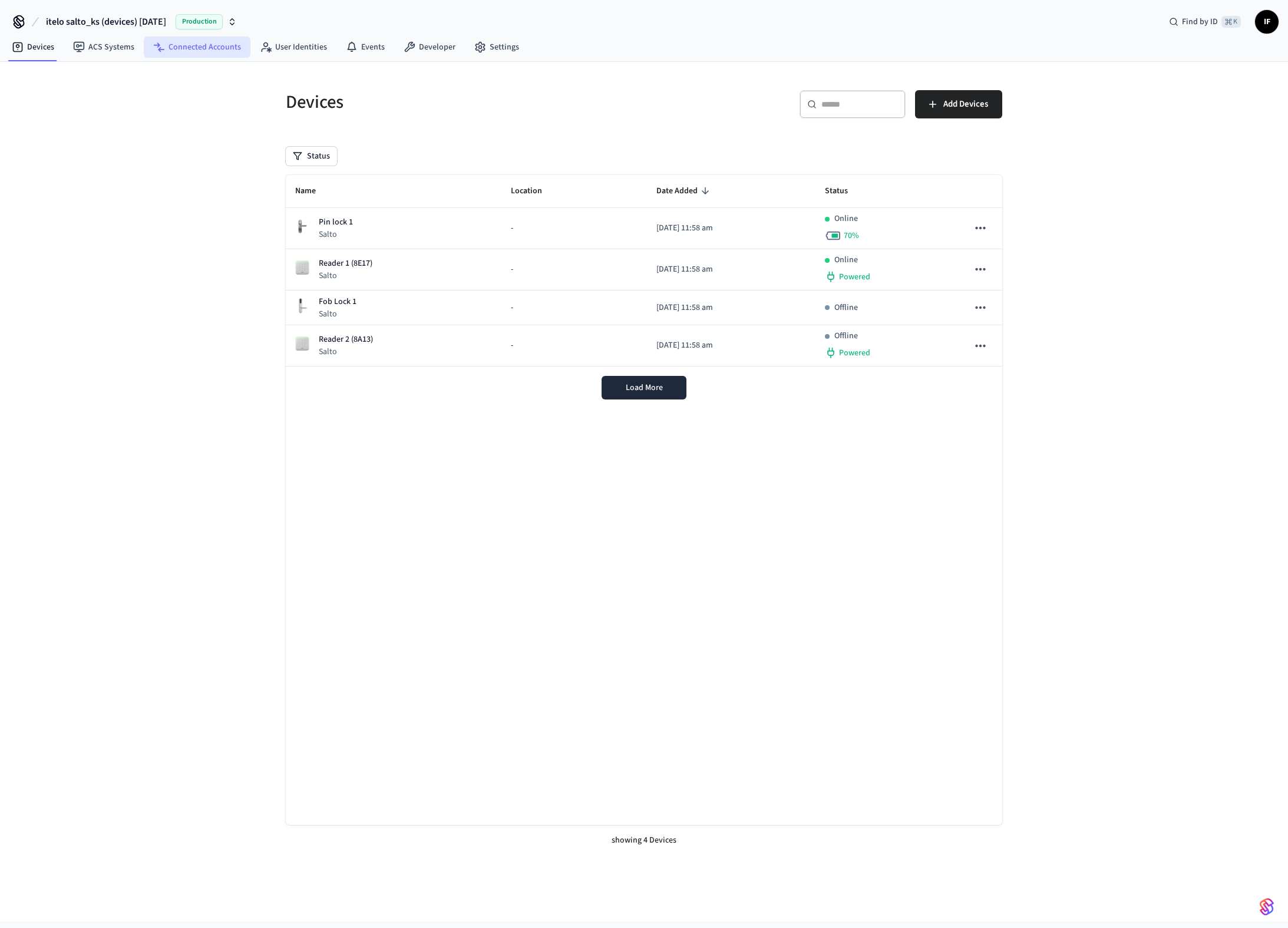
click at [230, 43] on link "Connected Accounts" at bounding box center [196, 47] width 107 height 21
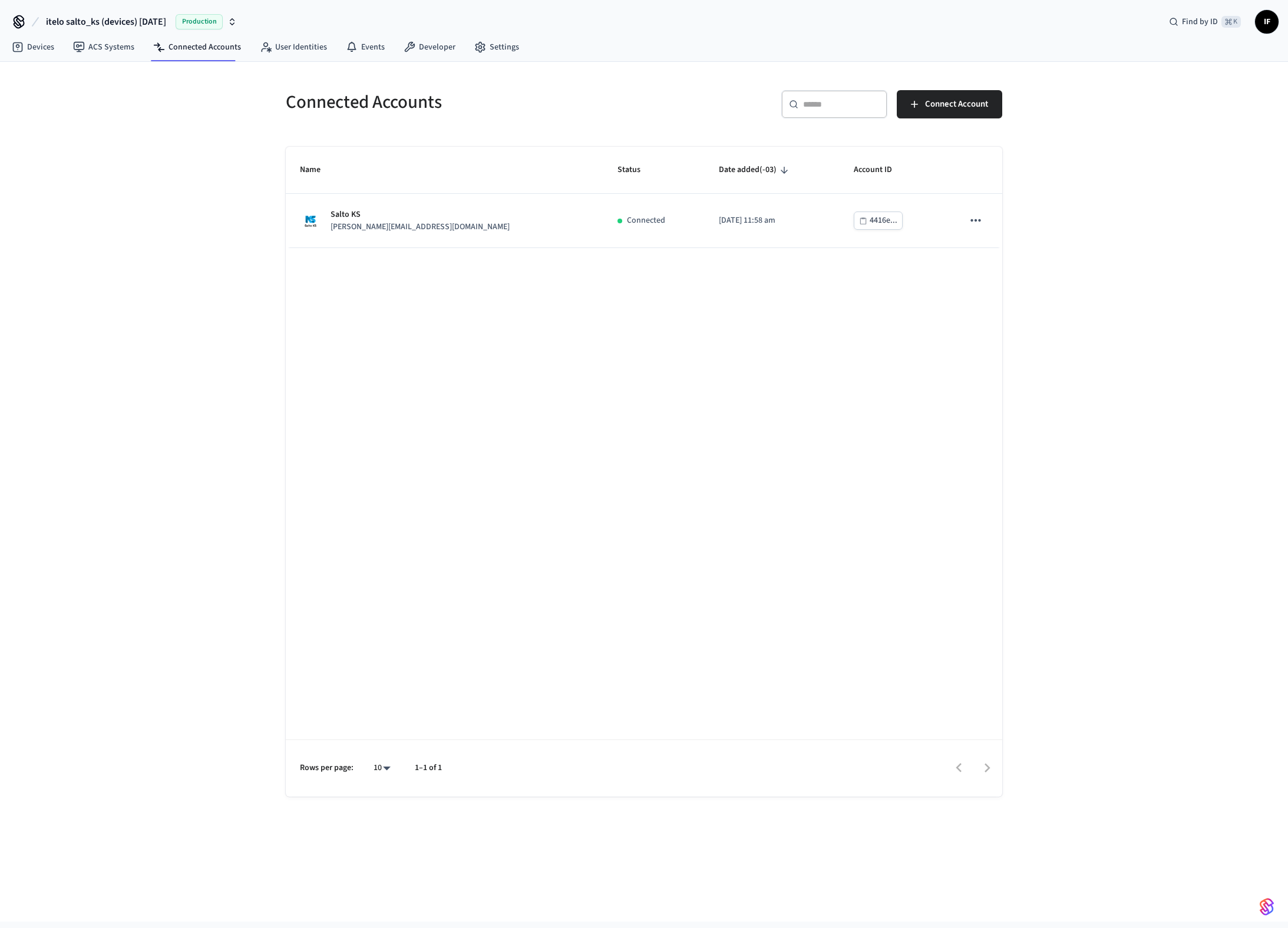
click at [237, 22] on icon "button" at bounding box center [232, 22] width 10 height 10
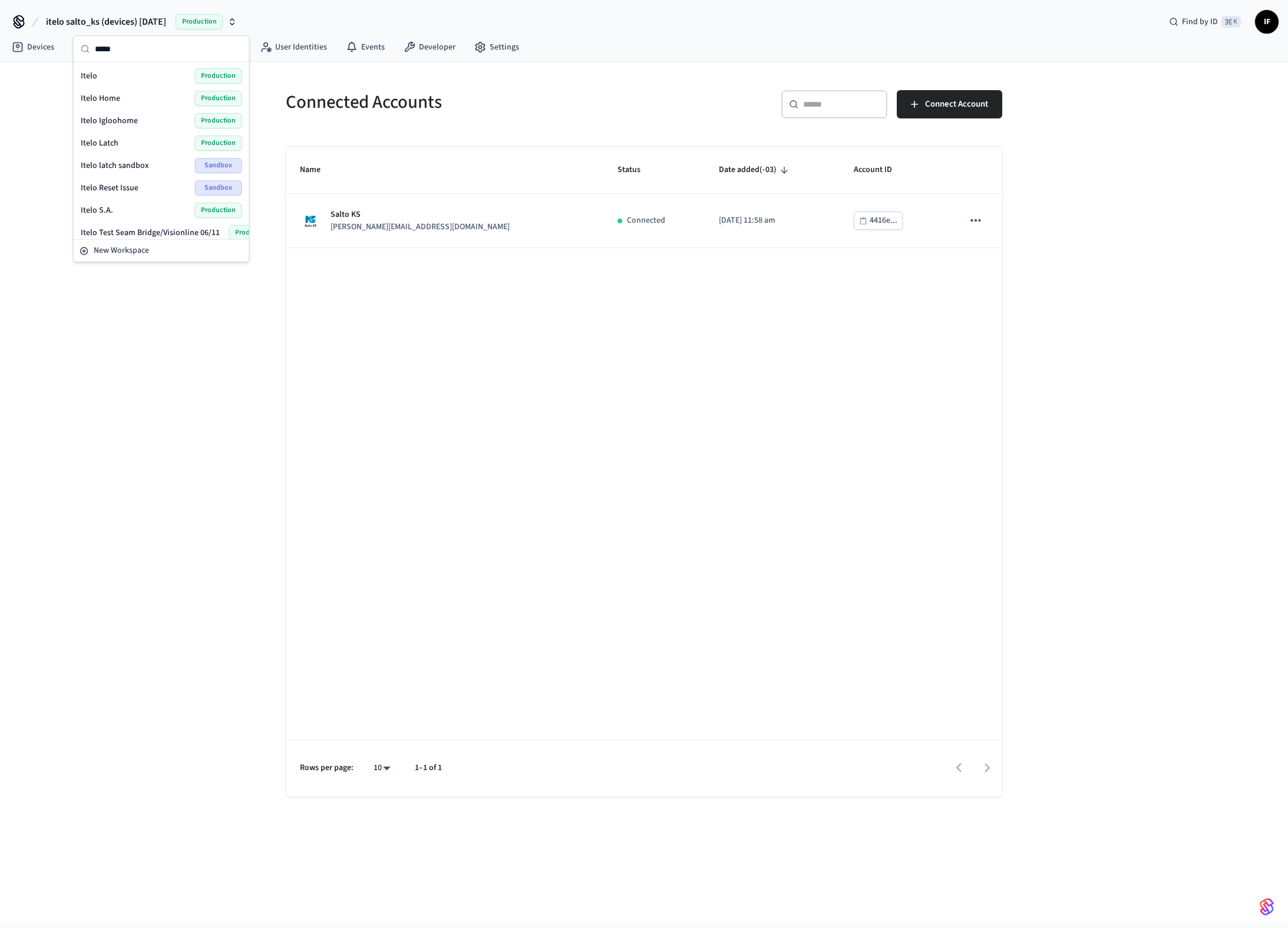
scroll to position [110, 0]
type input "*****"
click at [139, 142] on div "Itelo Latch Production" at bounding box center [161, 144] width 161 height 15
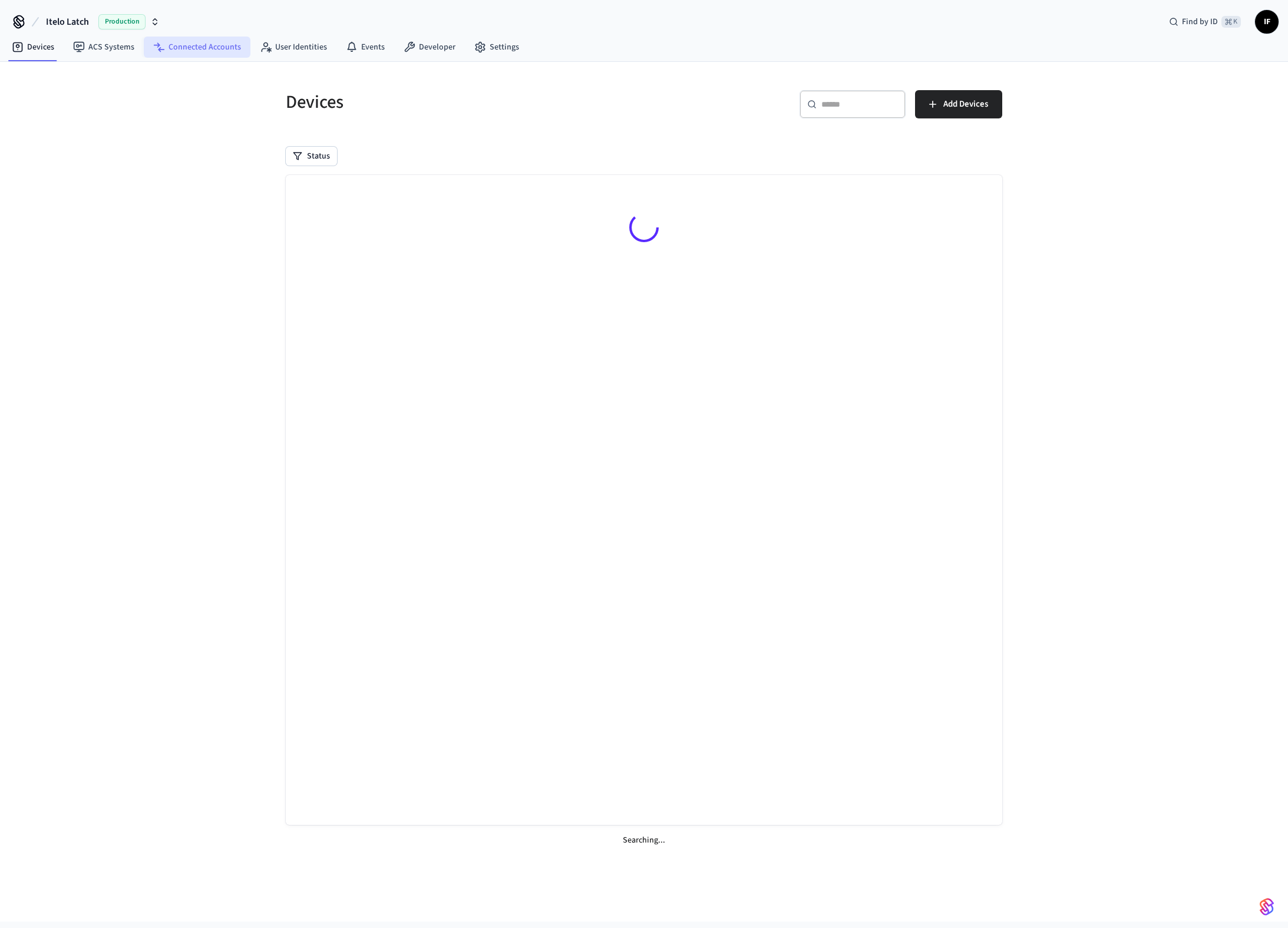
click at [206, 42] on link "Connected Accounts" at bounding box center [196, 47] width 107 height 21
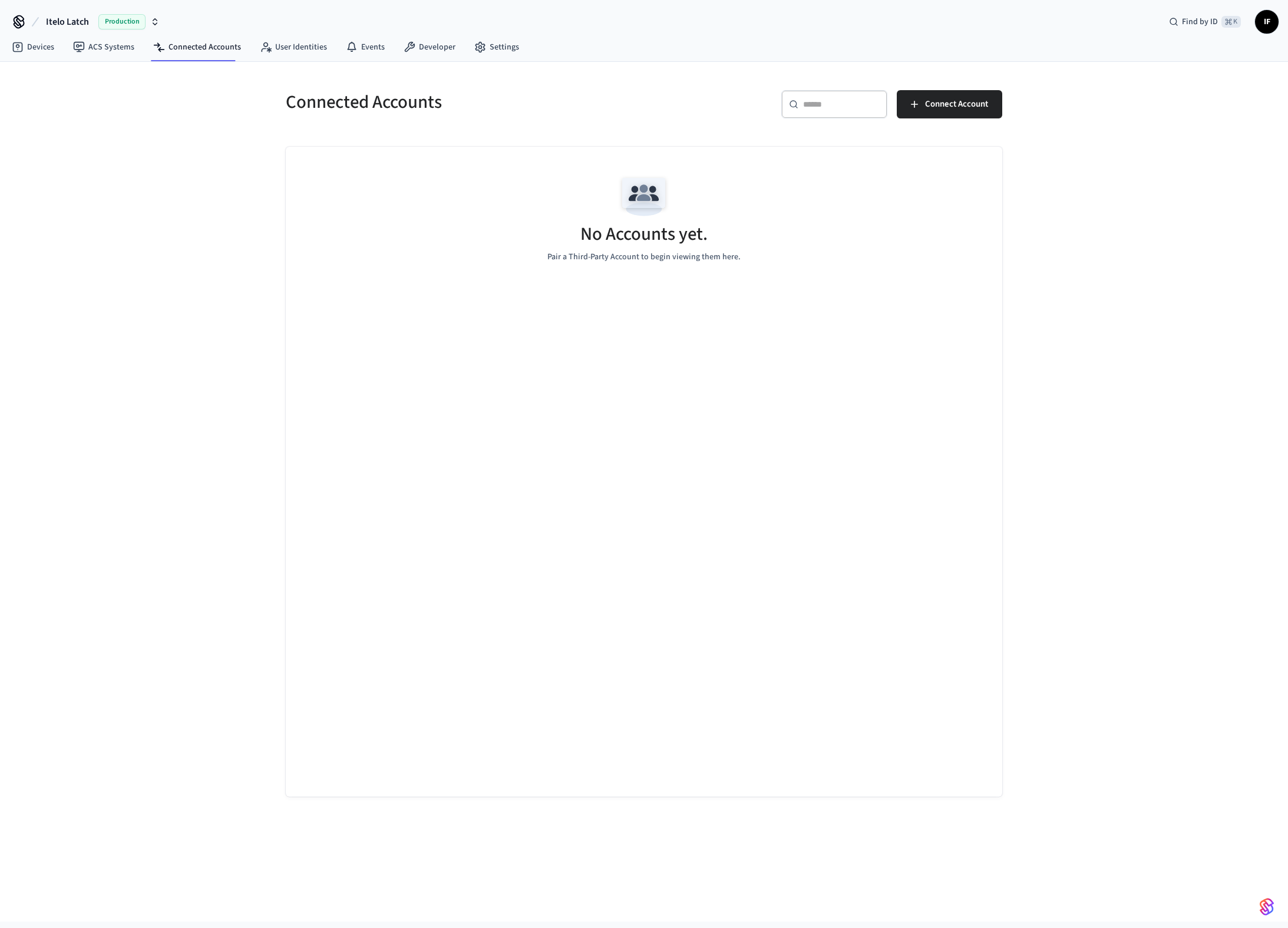
click at [161, 18] on button "Itelo Latch Production" at bounding box center [103, 22] width 121 height 25
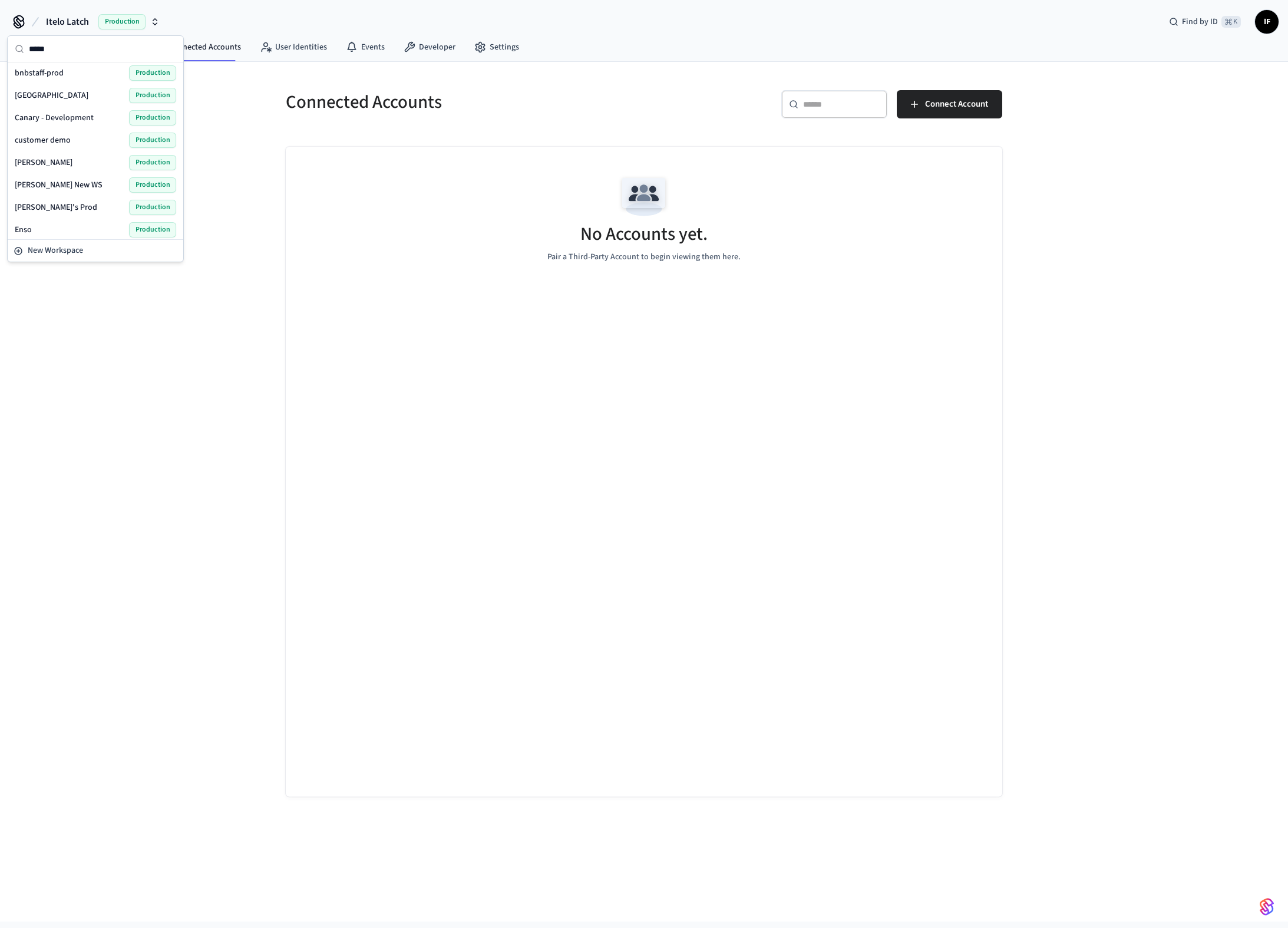
scroll to position [253, 0]
type input "*****"
click at [81, 219] on div "[DOMAIN_NAME] Production" at bounding box center [95, 225] width 161 height 15
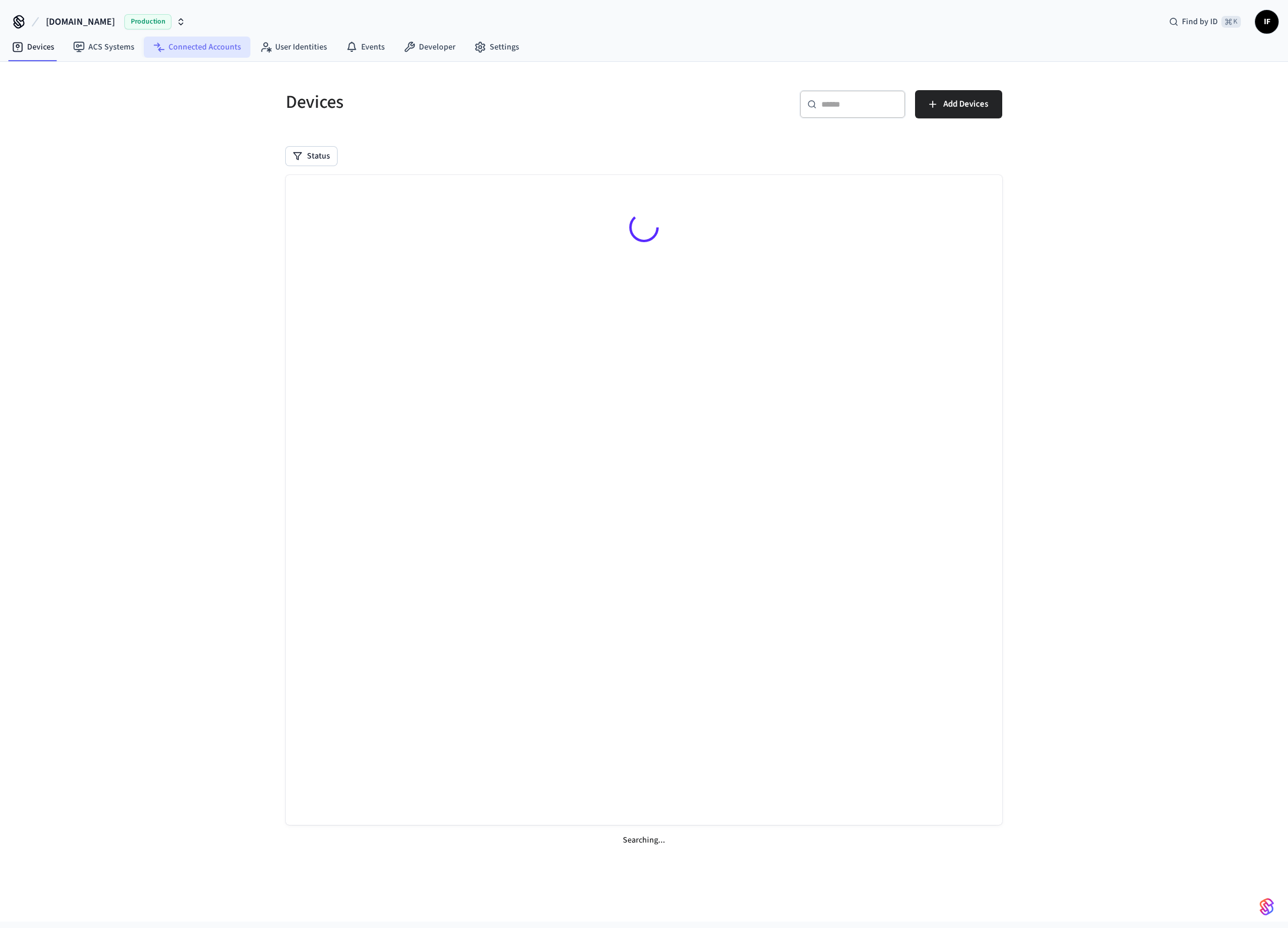
click at [227, 44] on link "Connected Accounts" at bounding box center [196, 47] width 107 height 21
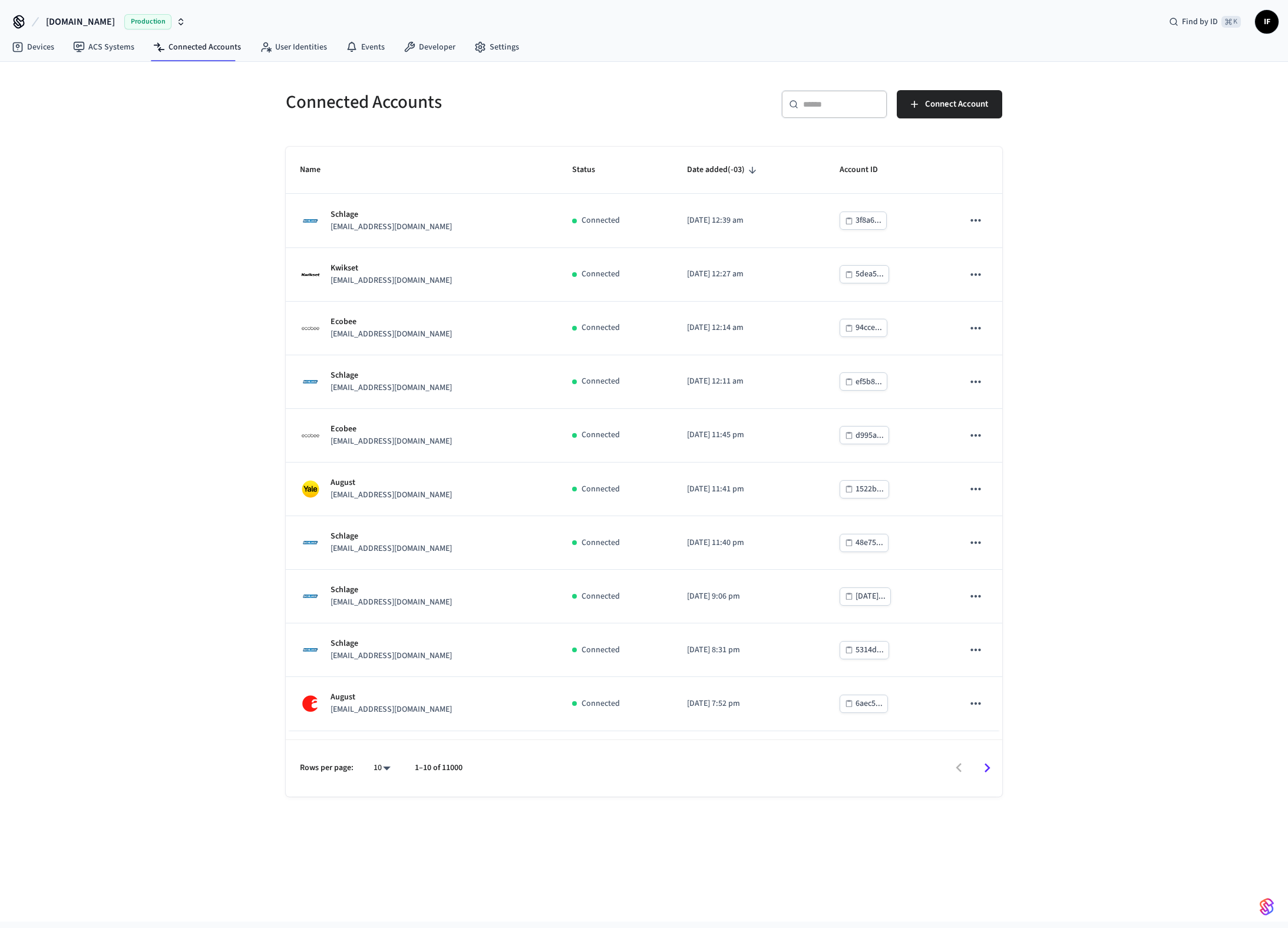
click at [380, 766] on body "[DOMAIN_NAME] Production Find by ID ⌘ K IF Devices ACS Systems Connected Accoun…" at bounding box center [644, 461] width 1288 height 922
click at [583, 159] on div at bounding box center [644, 464] width 1288 height 928
click at [573, 167] on span "Status" at bounding box center [592, 170] width 38 height 18
click at [597, 169] on icon "sticky table" at bounding box center [602, 170] width 10 height 10
click at [382, 762] on body "[DOMAIN_NAME] Production Find by ID ⌘ K IF Devices ACS Systems Connected Accoun…" at bounding box center [644, 461] width 1288 height 922
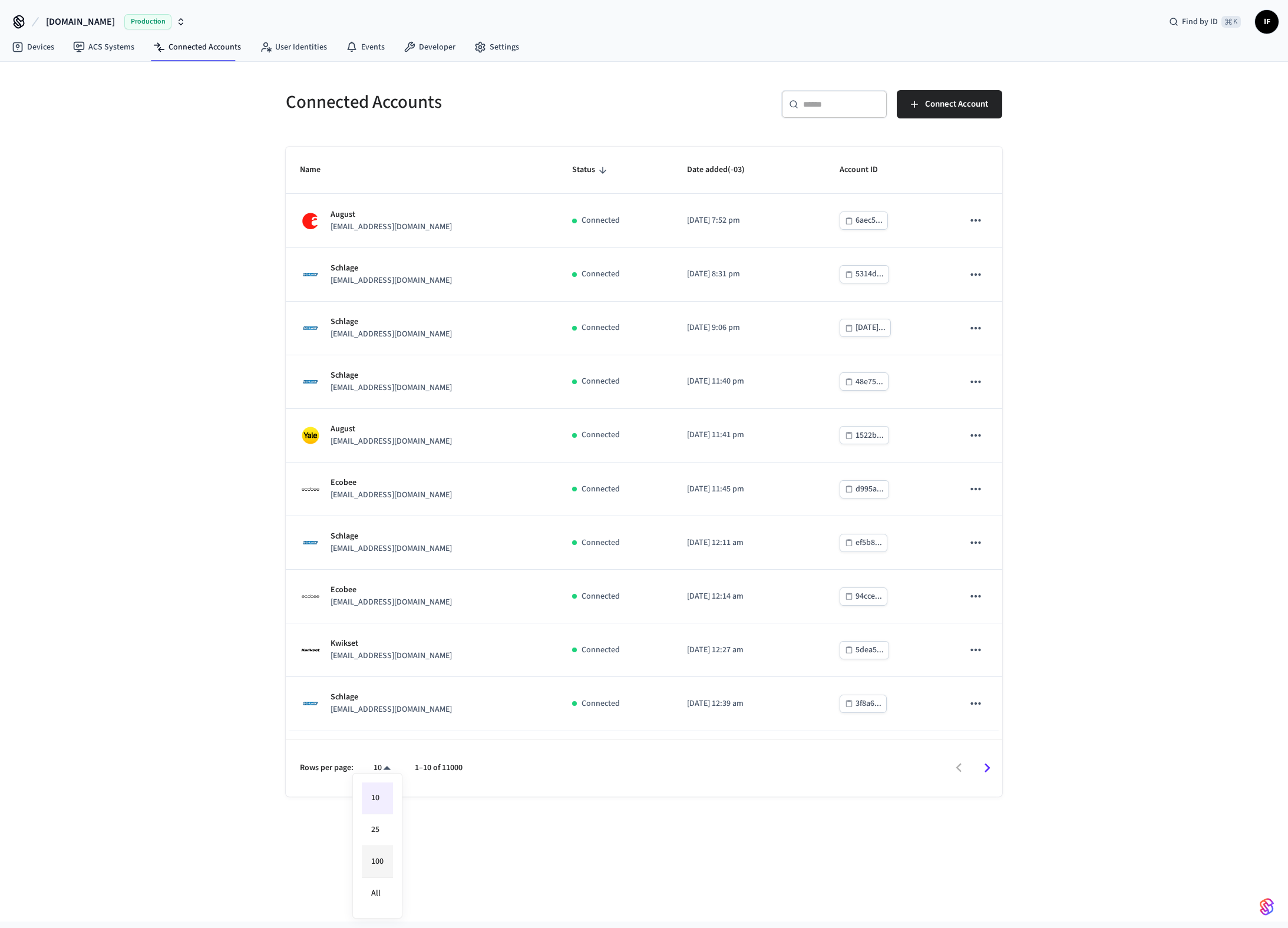
click at [382, 871] on li "100" at bounding box center [377, 862] width 31 height 32
type input "***"
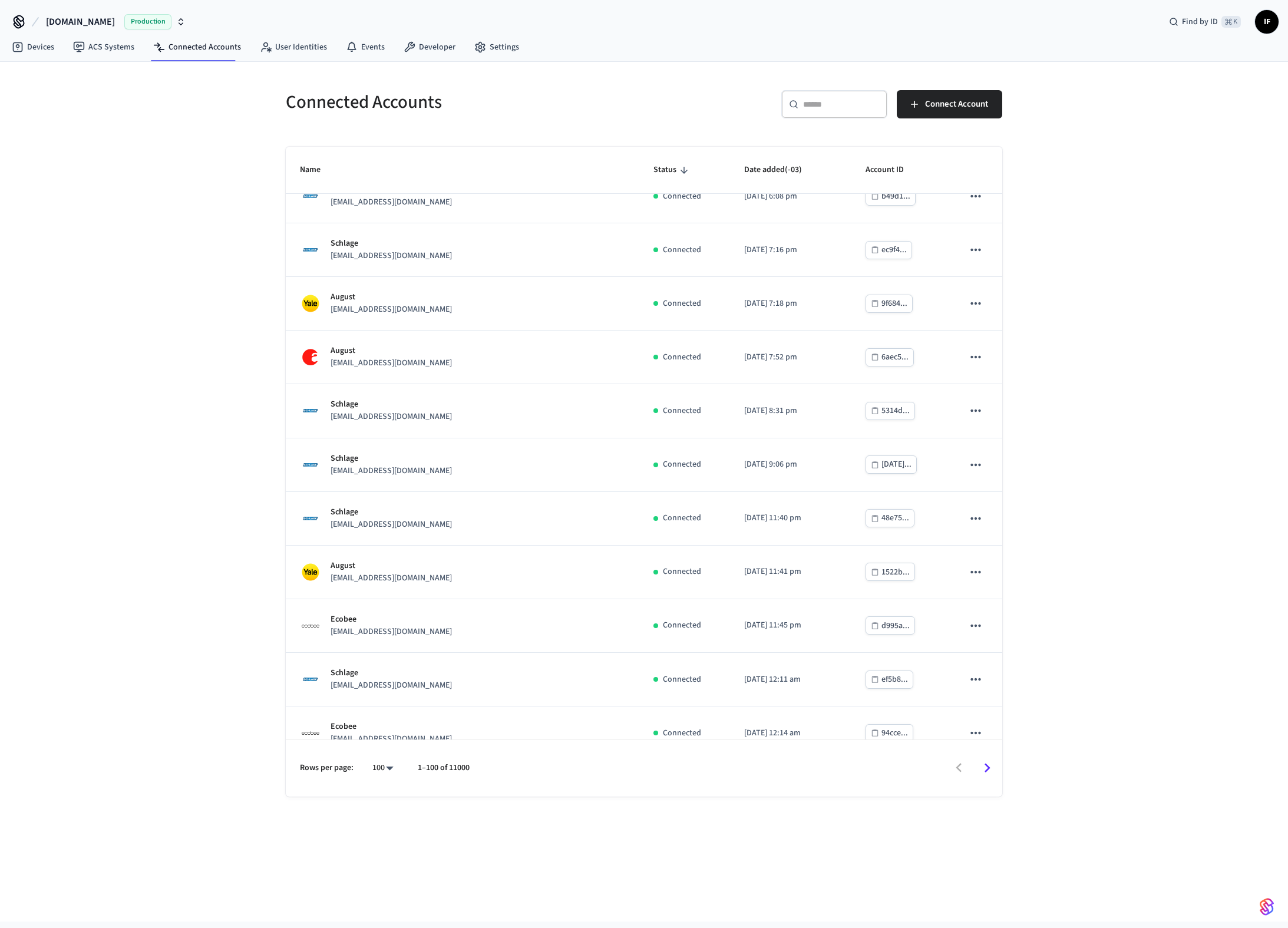
scroll to position [4824, 0]
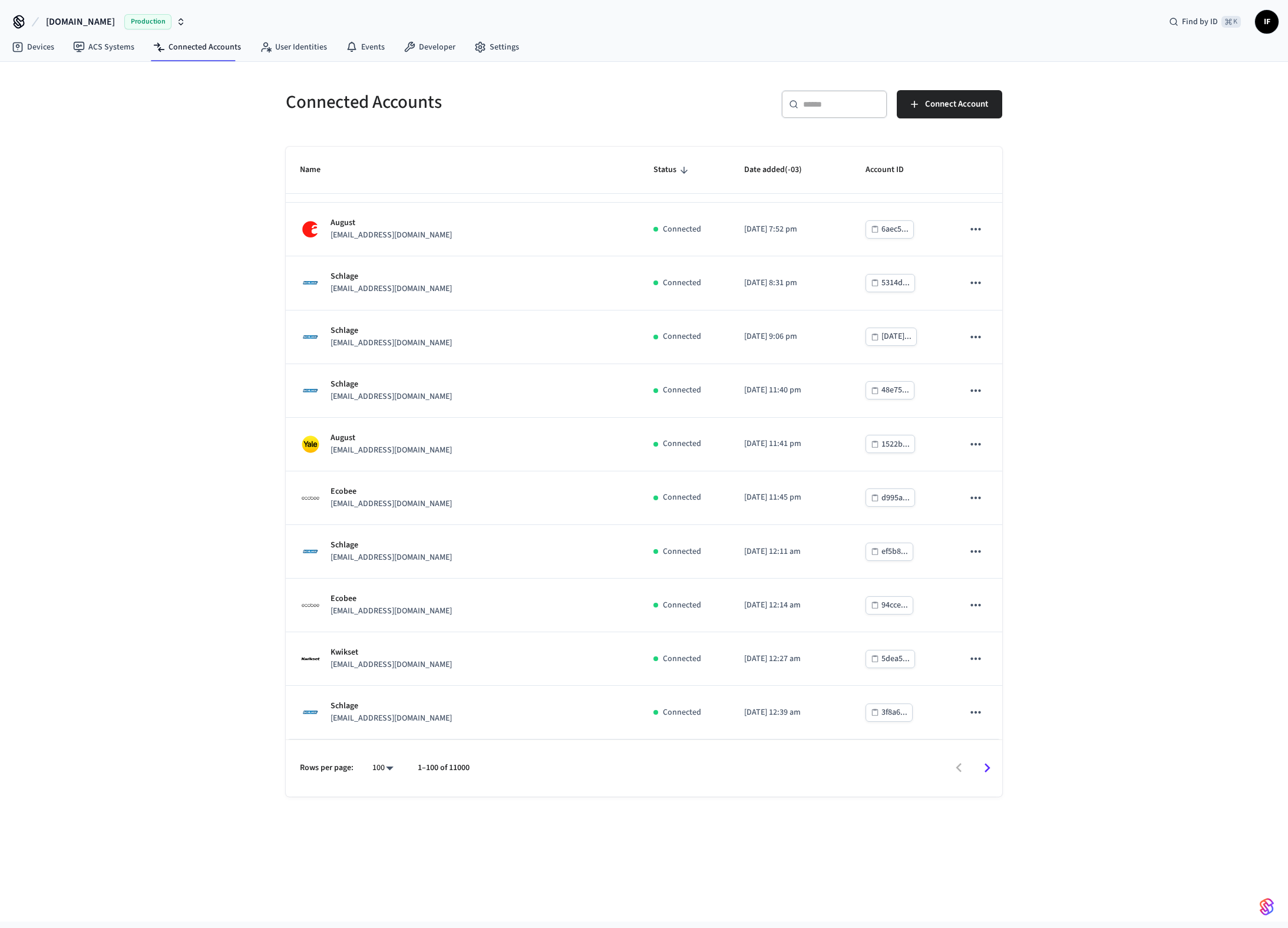
click at [176, 20] on icon "button" at bounding box center [181, 22] width 10 height 10
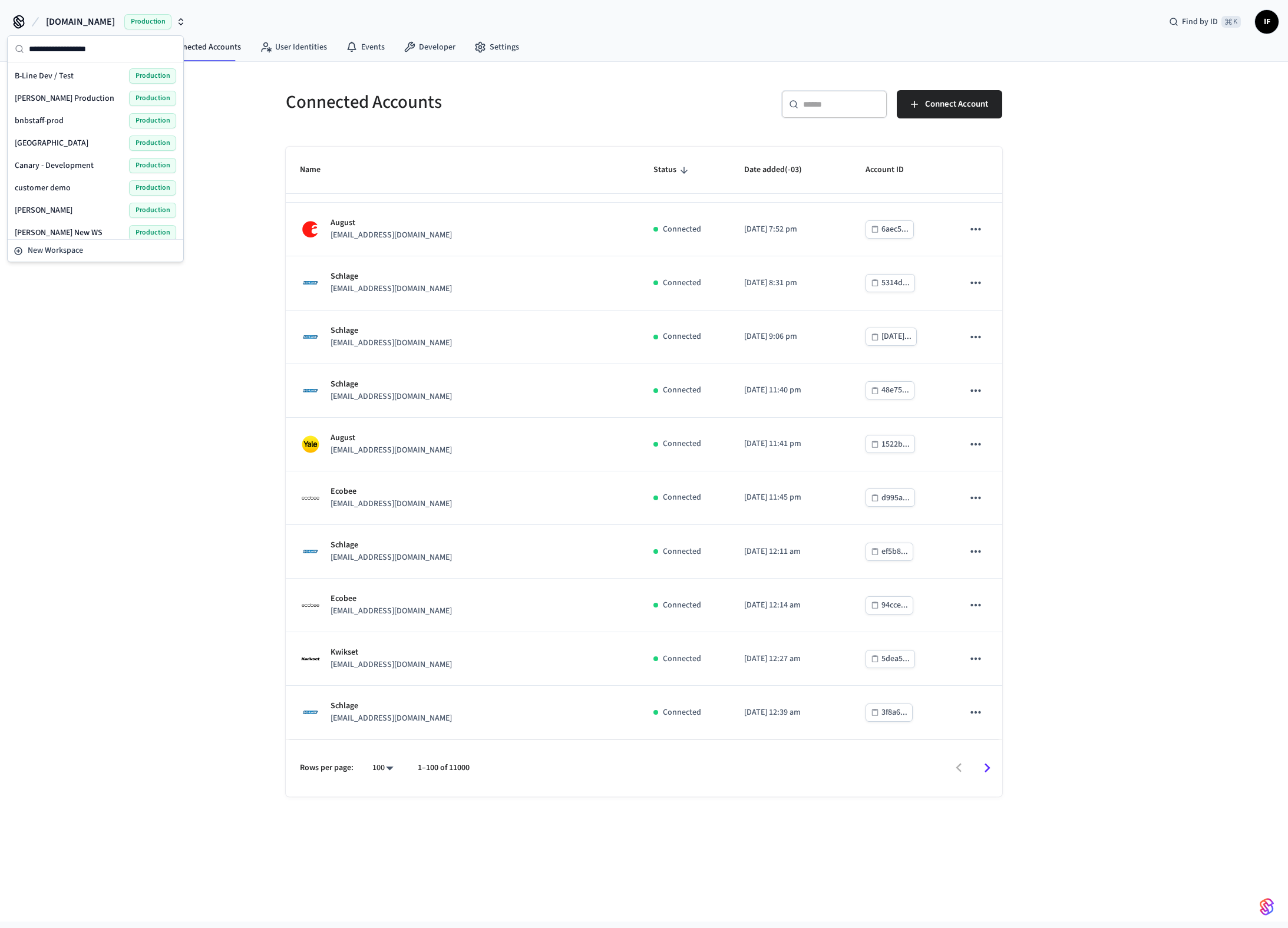
click at [79, 97] on div "[PERSON_NAME] Production Production" at bounding box center [95, 98] width 161 height 15
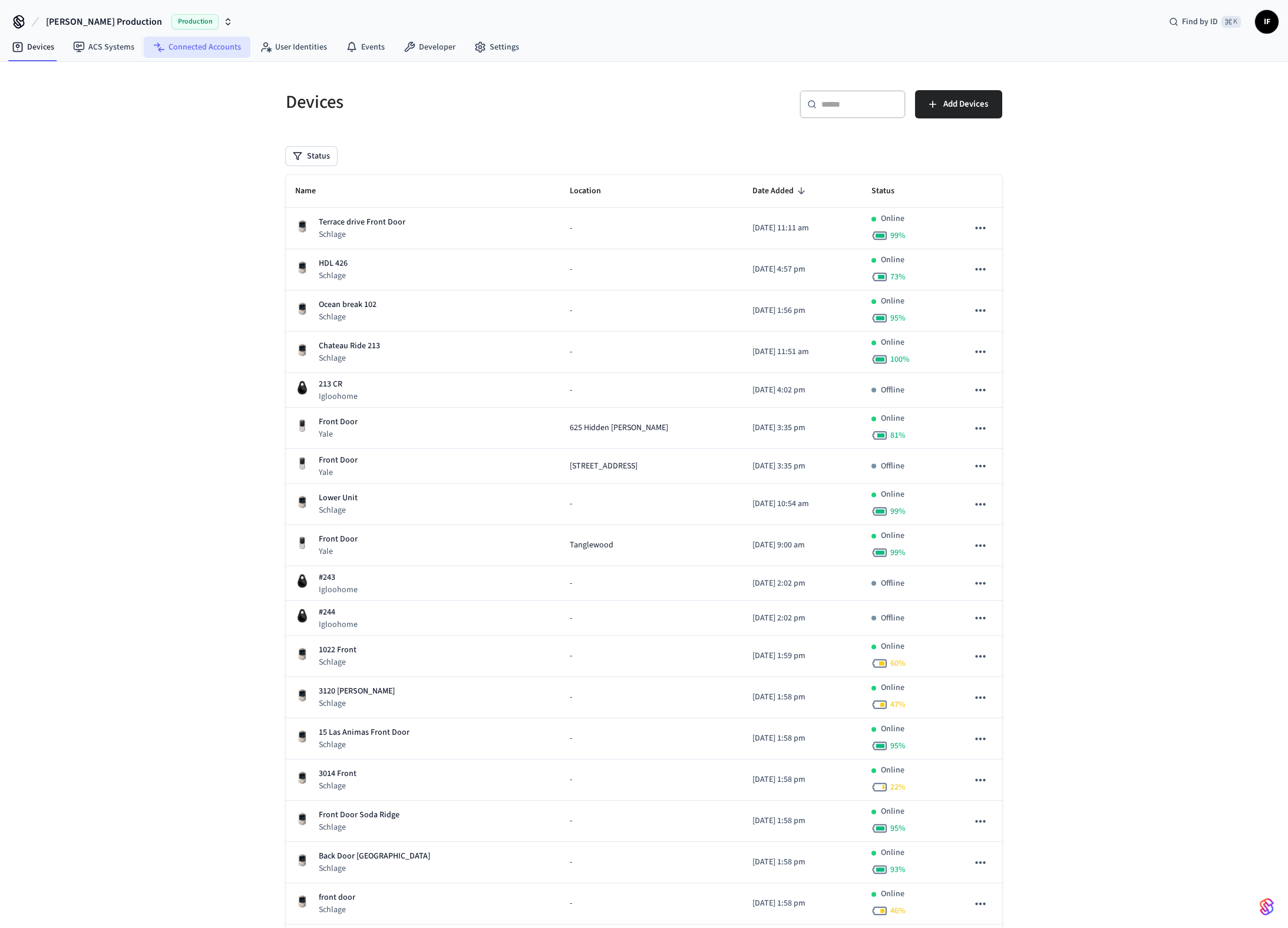
click at [224, 48] on link "Connected Accounts" at bounding box center [196, 47] width 107 height 21
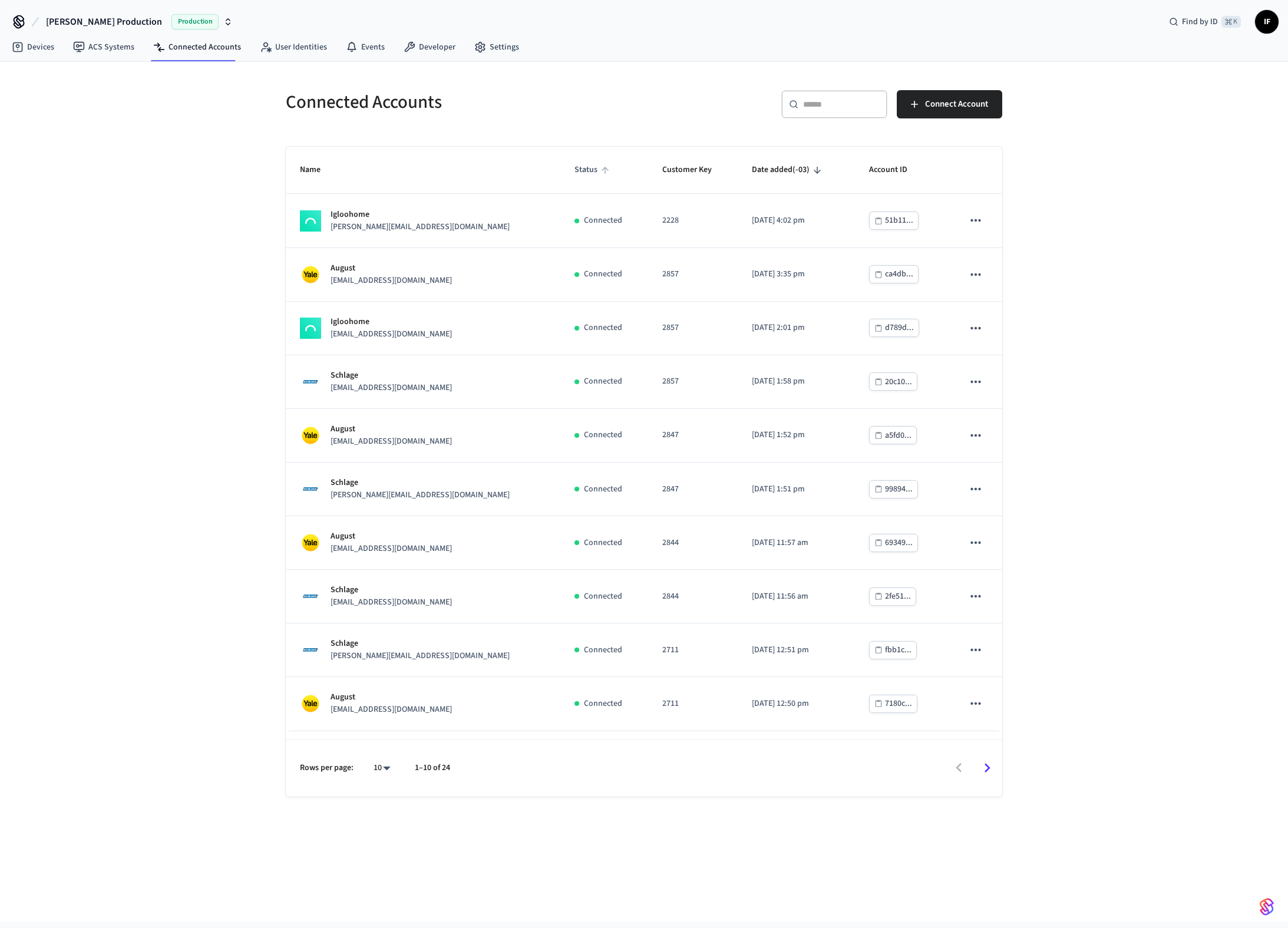
click at [575, 172] on span "Status" at bounding box center [594, 170] width 38 height 18
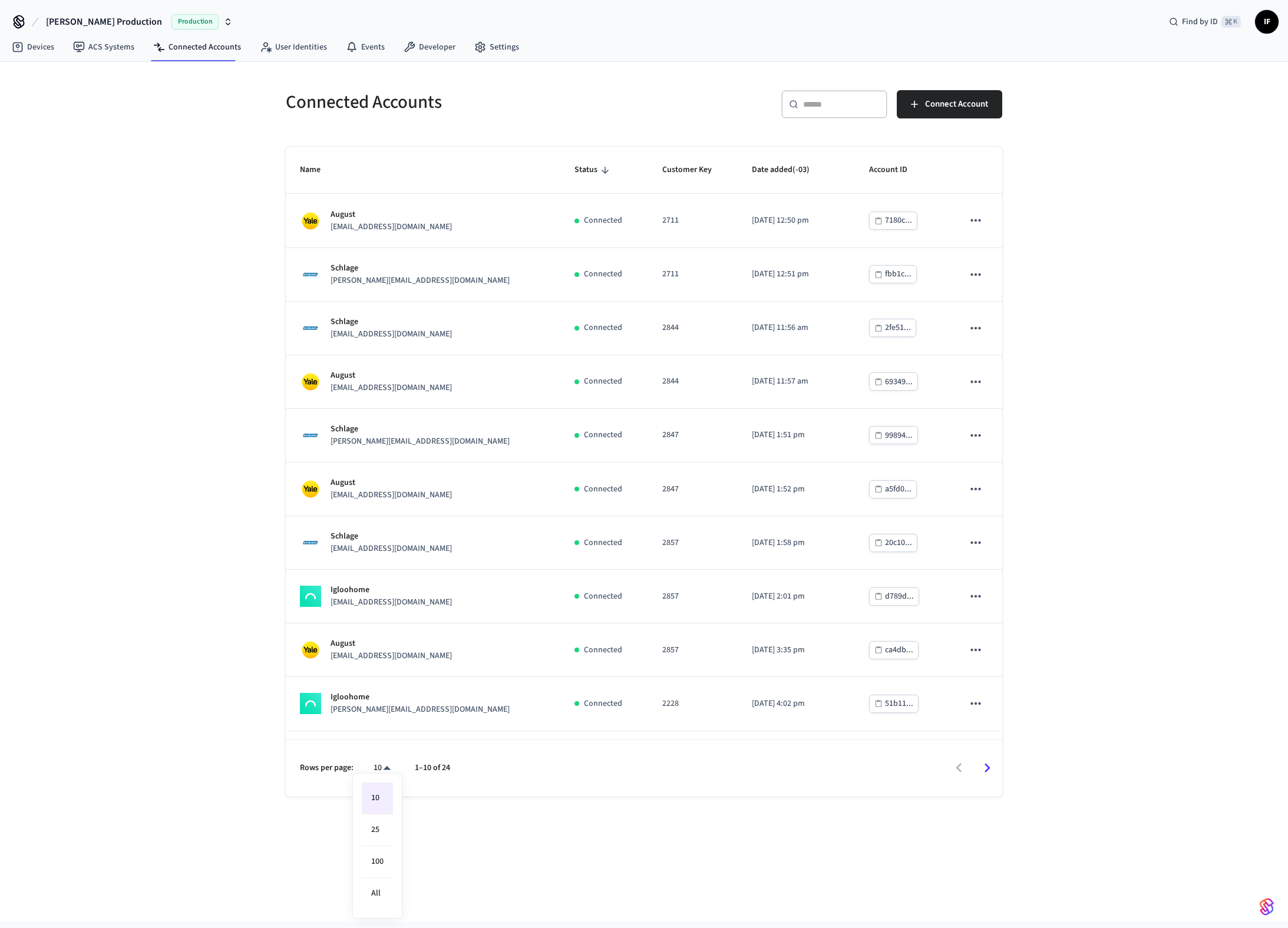
click at [369, 767] on body "[PERSON_NAME] Production Production Find by ID ⌘ K IF Devices ACS Systems Conne…" at bounding box center [644, 461] width 1288 height 922
click at [378, 829] on li "25" at bounding box center [377, 830] width 31 height 32
type input "**"
click at [217, 483] on div "Connected Accounts ​ ​ Connect Account Name Status Customer Key Date added (-03…" at bounding box center [644, 491] width 1288 height 860
